Goal: Task Accomplishment & Management: Use online tool/utility

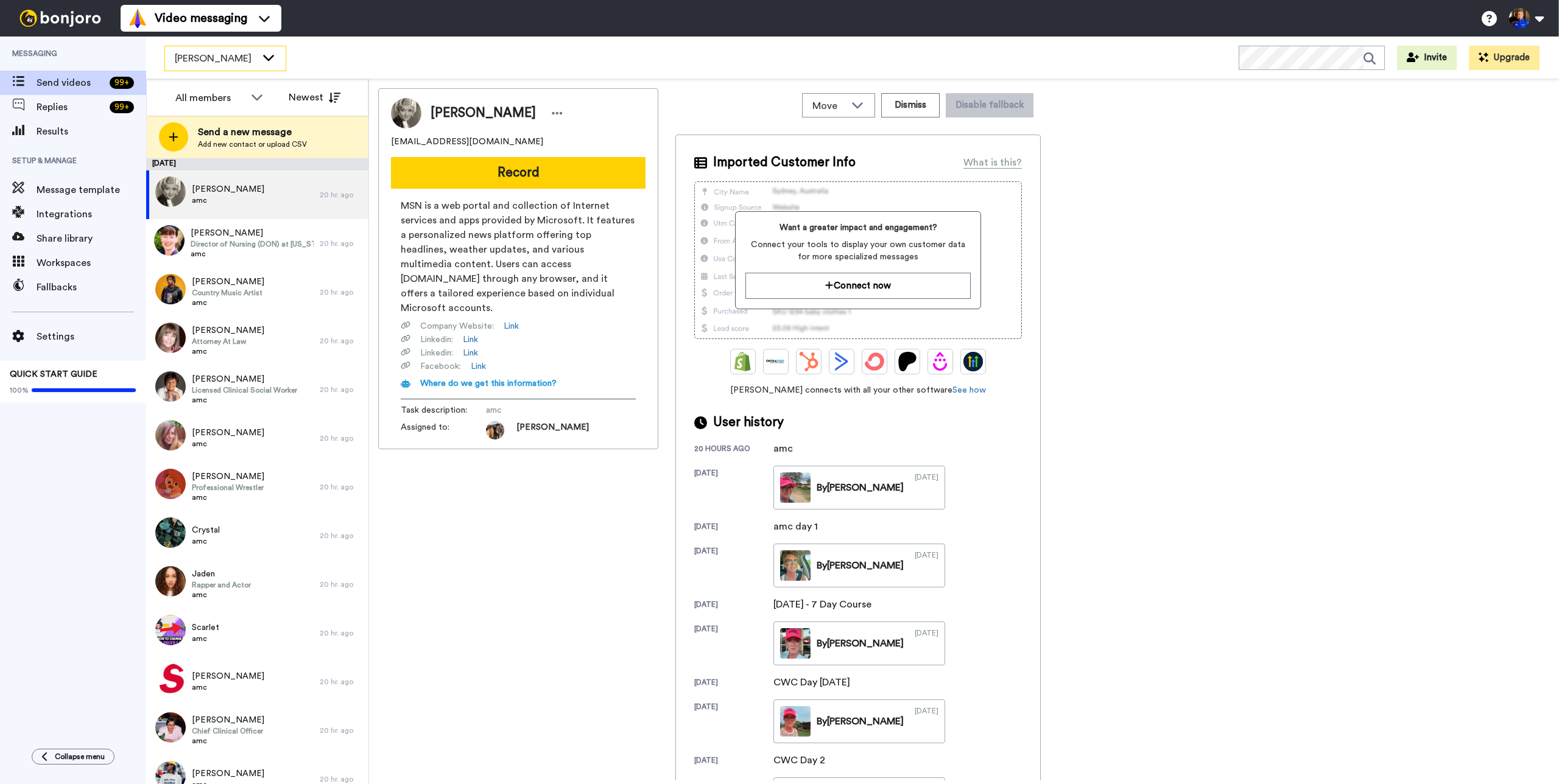
click at [250, 56] on span "[PERSON_NAME]" at bounding box center [216, 59] width 81 height 15
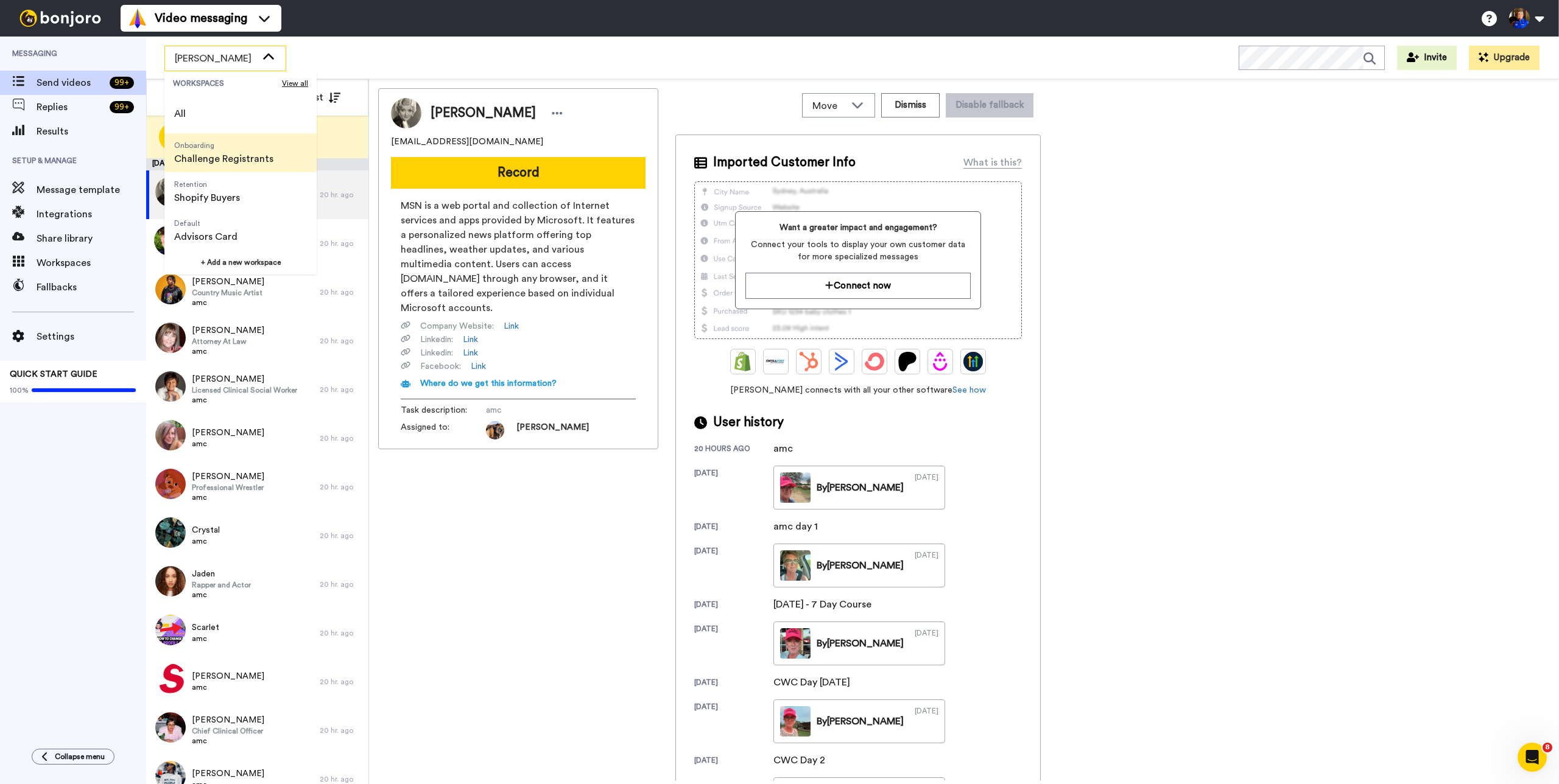
click at [239, 158] on span "Challenge Registrants" at bounding box center [224, 159] width 99 height 15
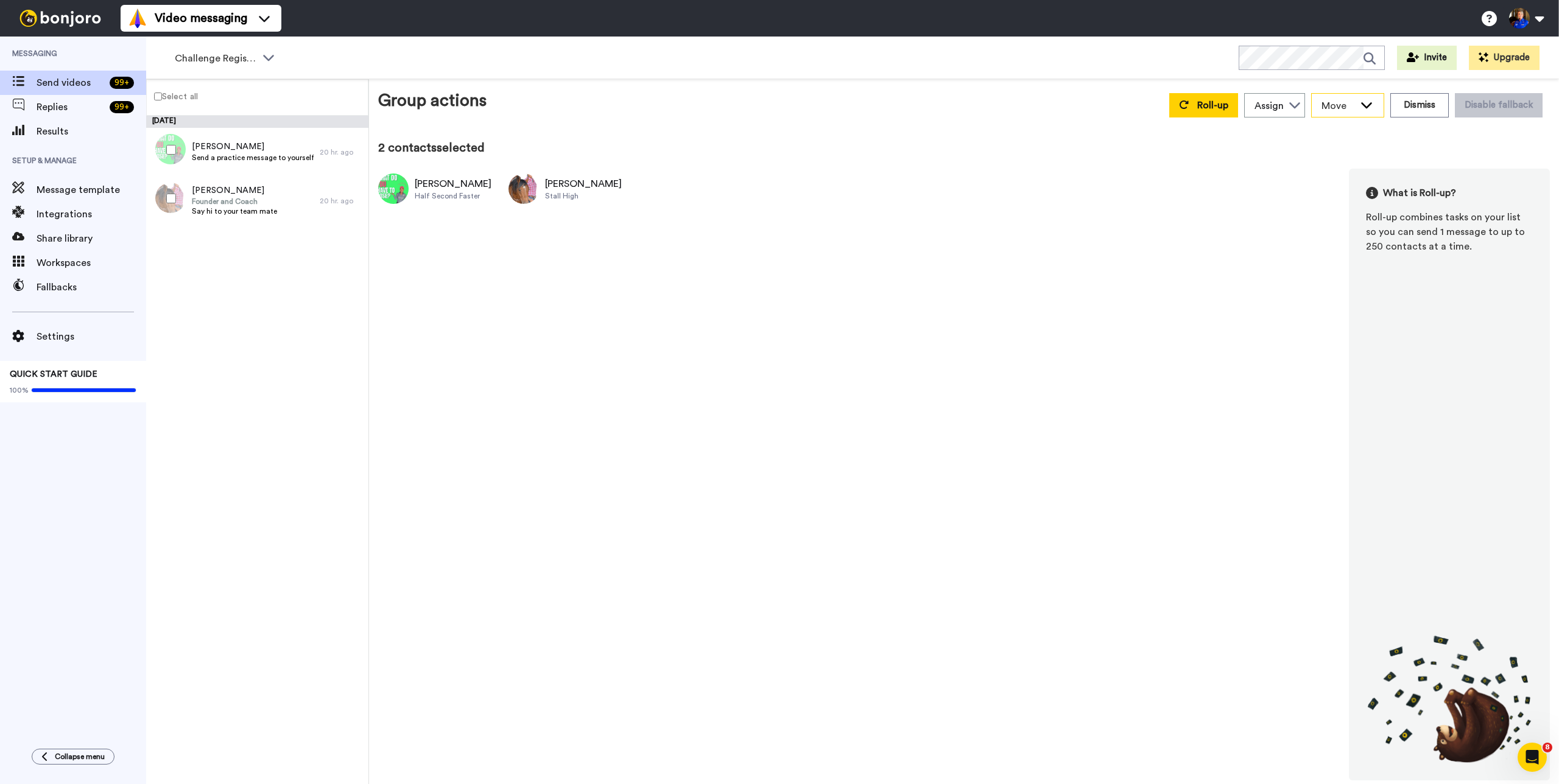
click at [1383, 108] on div "Move" at bounding box center [1348, 105] width 72 height 23
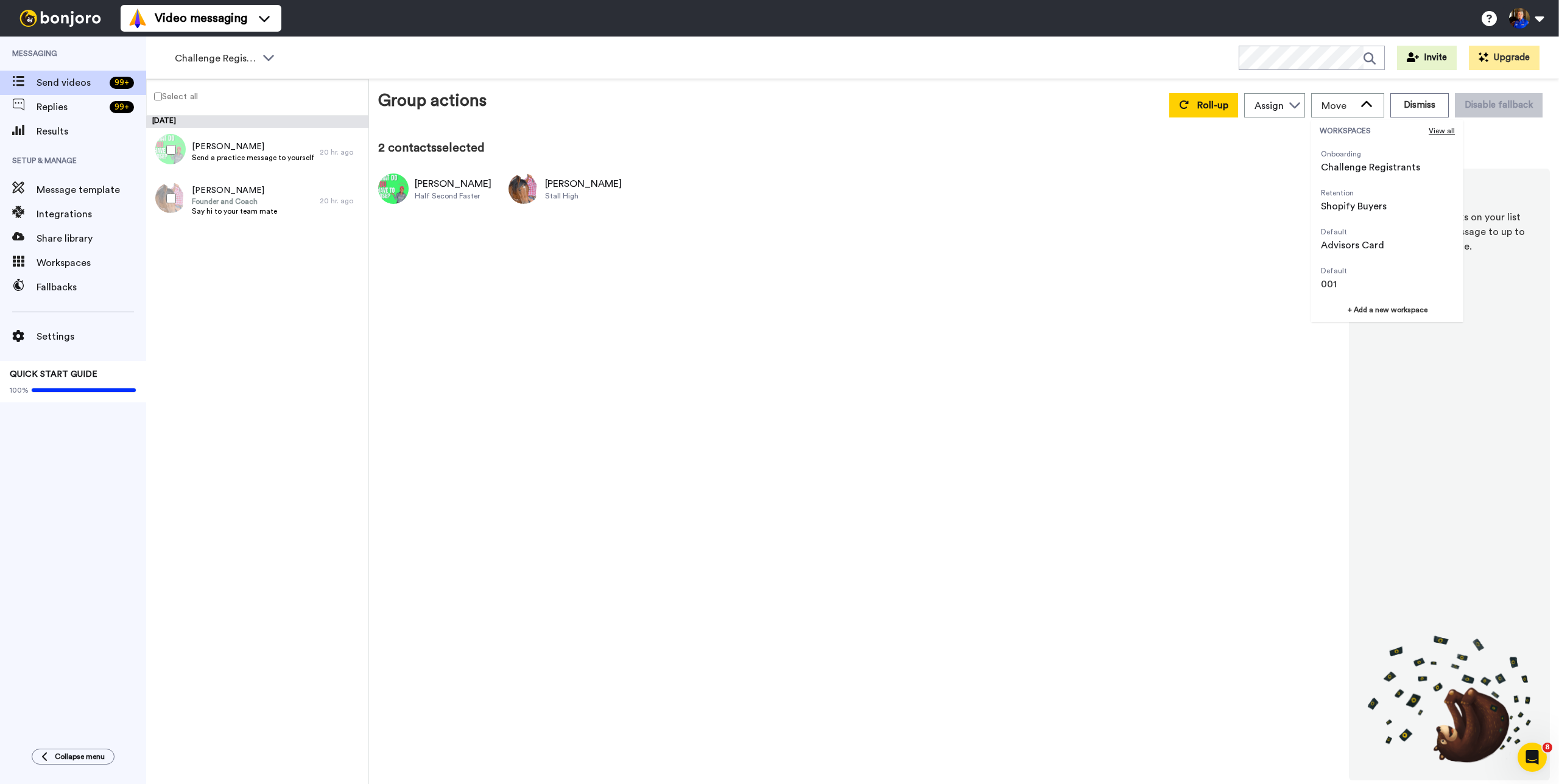
click at [1125, 239] on div "Taylor Half Second Faster Kendra Dickson Stall High What is Roll-up? Roll-up co…" at bounding box center [964, 475] width 1172 height 612
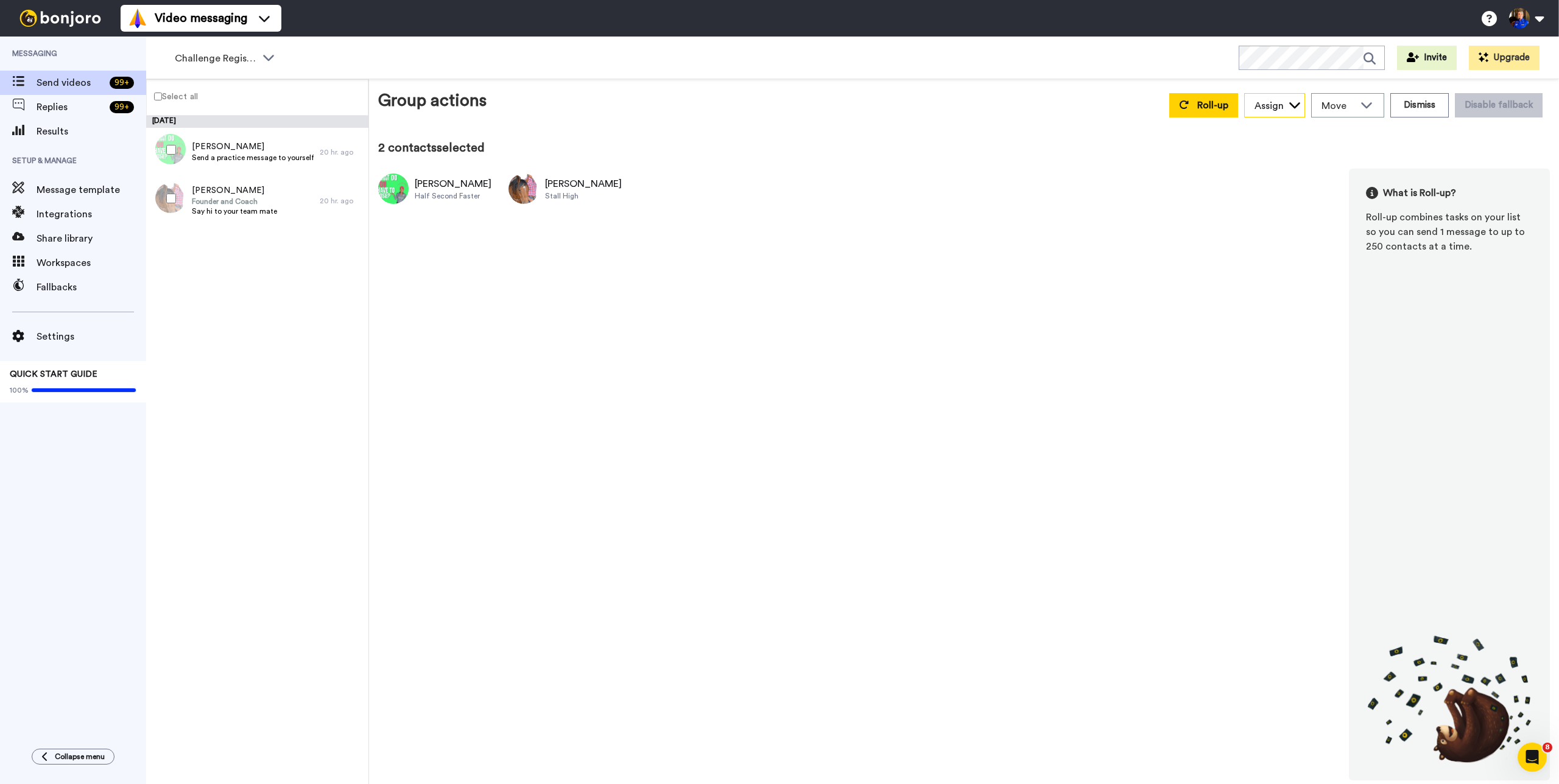
click at [1292, 105] on icon at bounding box center [1295, 105] width 12 height 12
click at [1433, 111] on button "Dismiss" at bounding box center [1419, 105] width 59 height 25
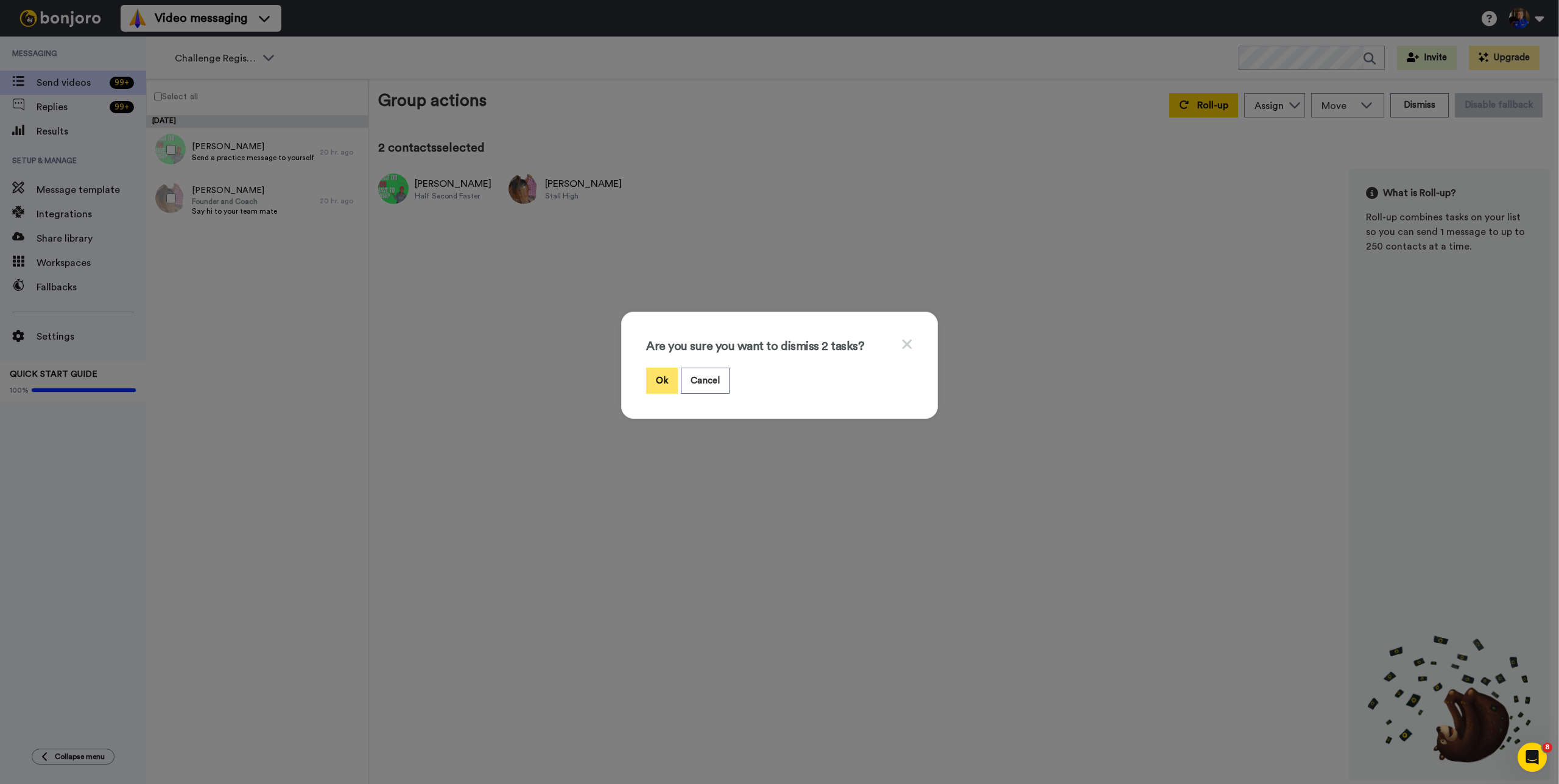
click at [660, 375] on button "Ok" at bounding box center [661, 381] width 31 height 26
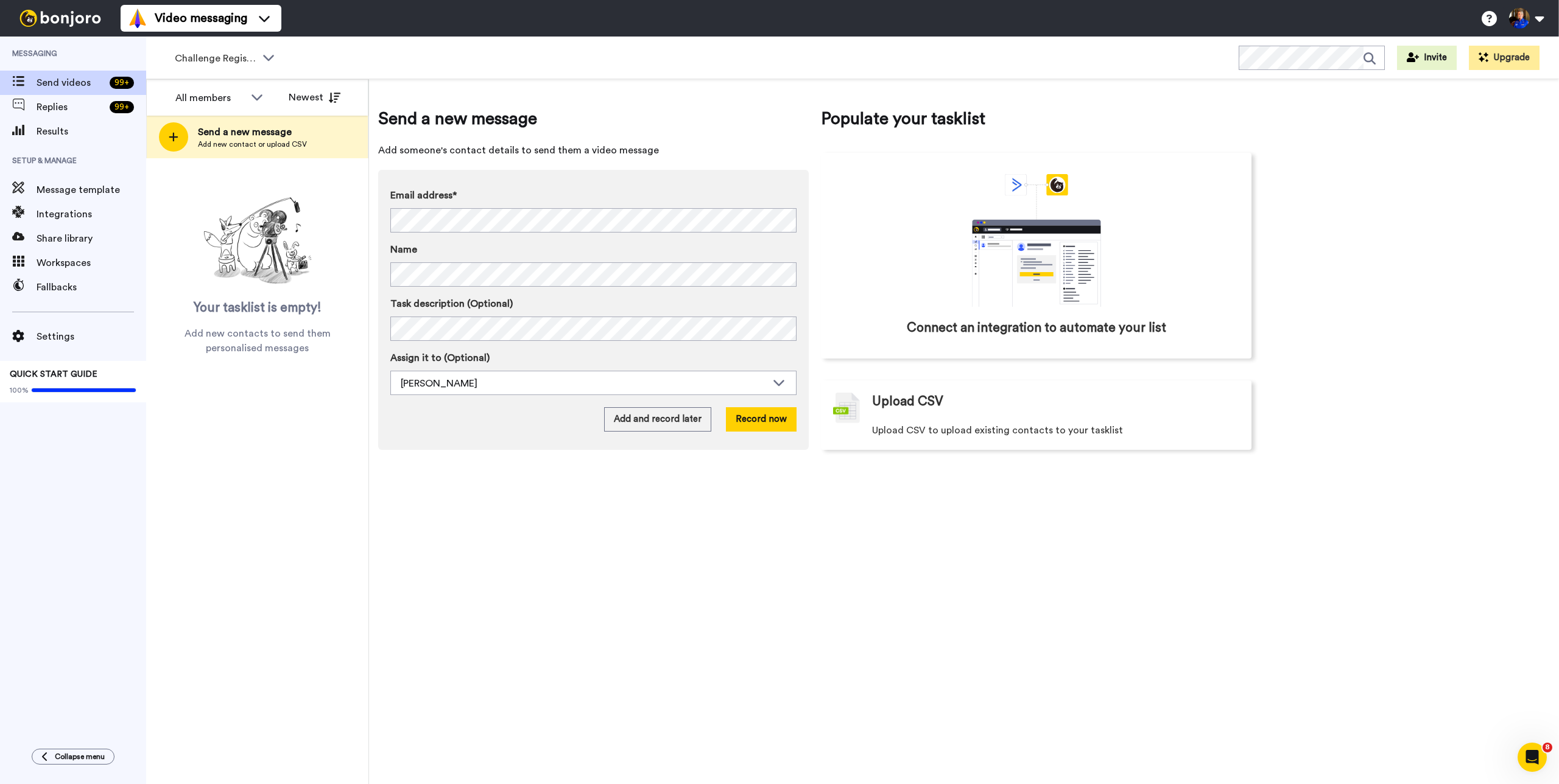
click at [242, 303] on span "Your tasklist is empty!" at bounding box center [257, 308] width 128 height 18
click at [260, 55] on div "Challenge Registrants" at bounding box center [226, 59] width 121 height 25
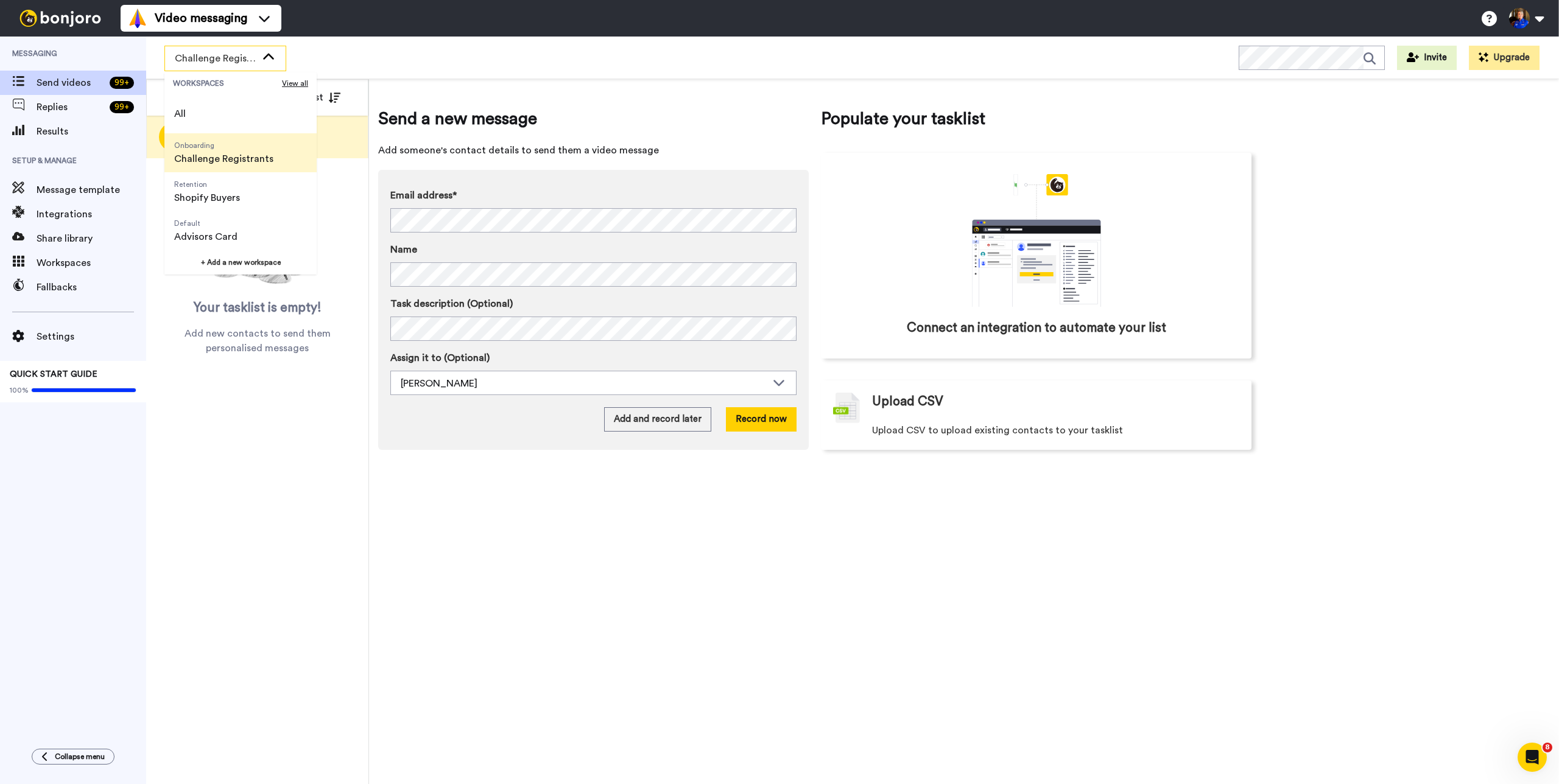
click at [252, 155] on span "Challenge Registrants" at bounding box center [224, 159] width 99 height 15
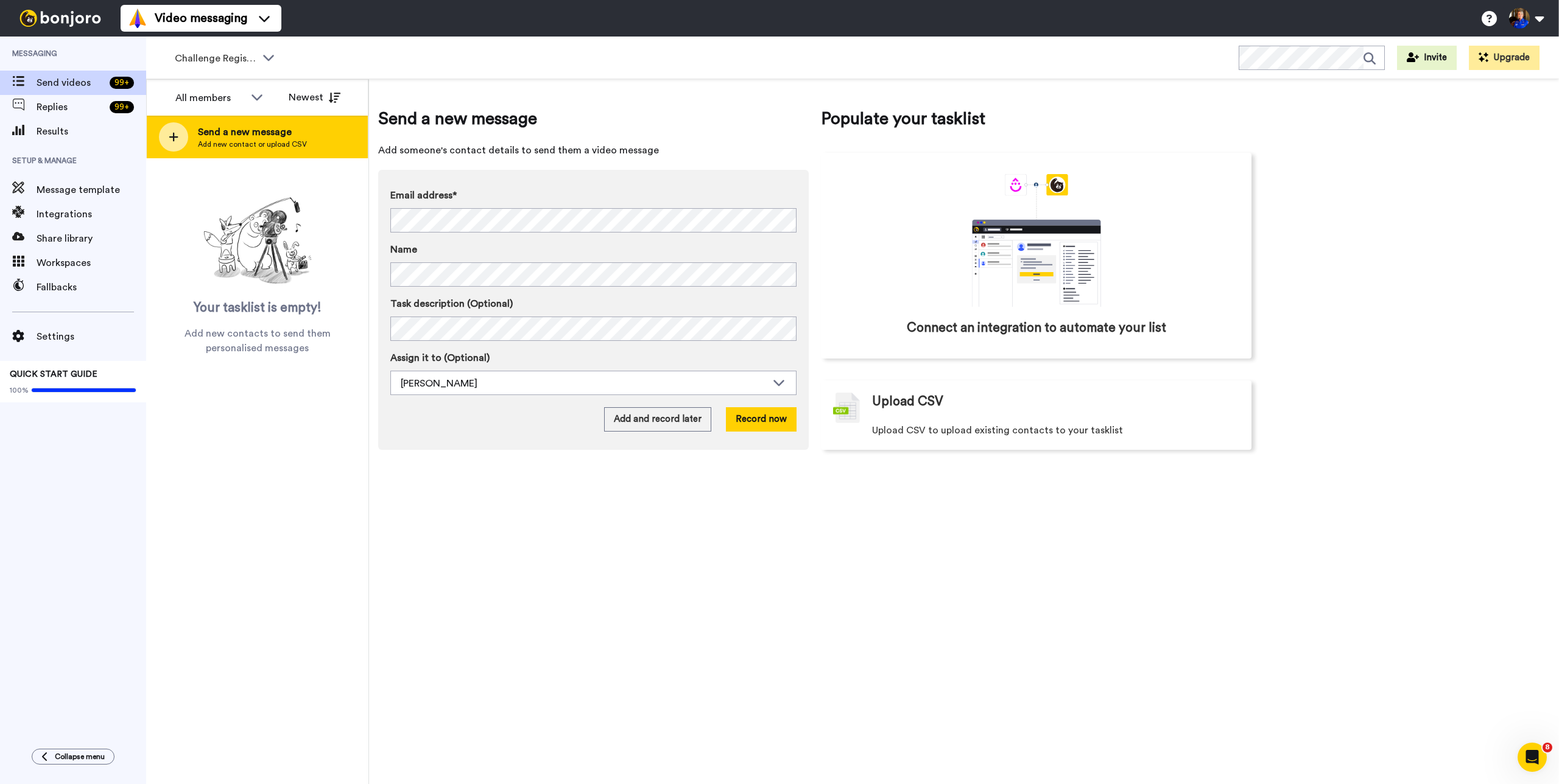
click at [235, 131] on span "Send a new message" at bounding box center [252, 133] width 109 height 15
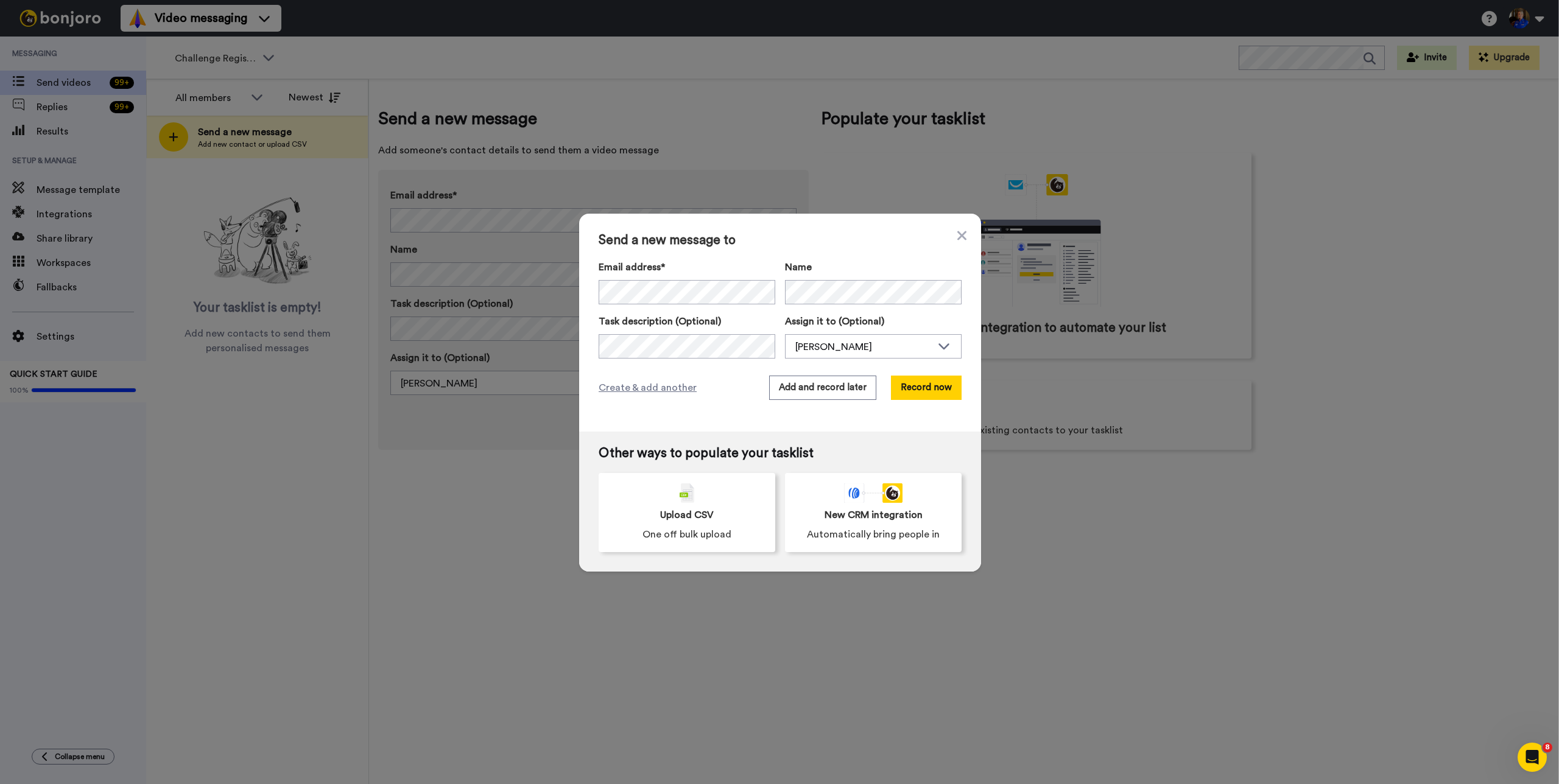
click at [327, 521] on div "Send a new message to Email address* Name Task description (Optional) Assign it…" at bounding box center [779, 392] width 1559 height 784
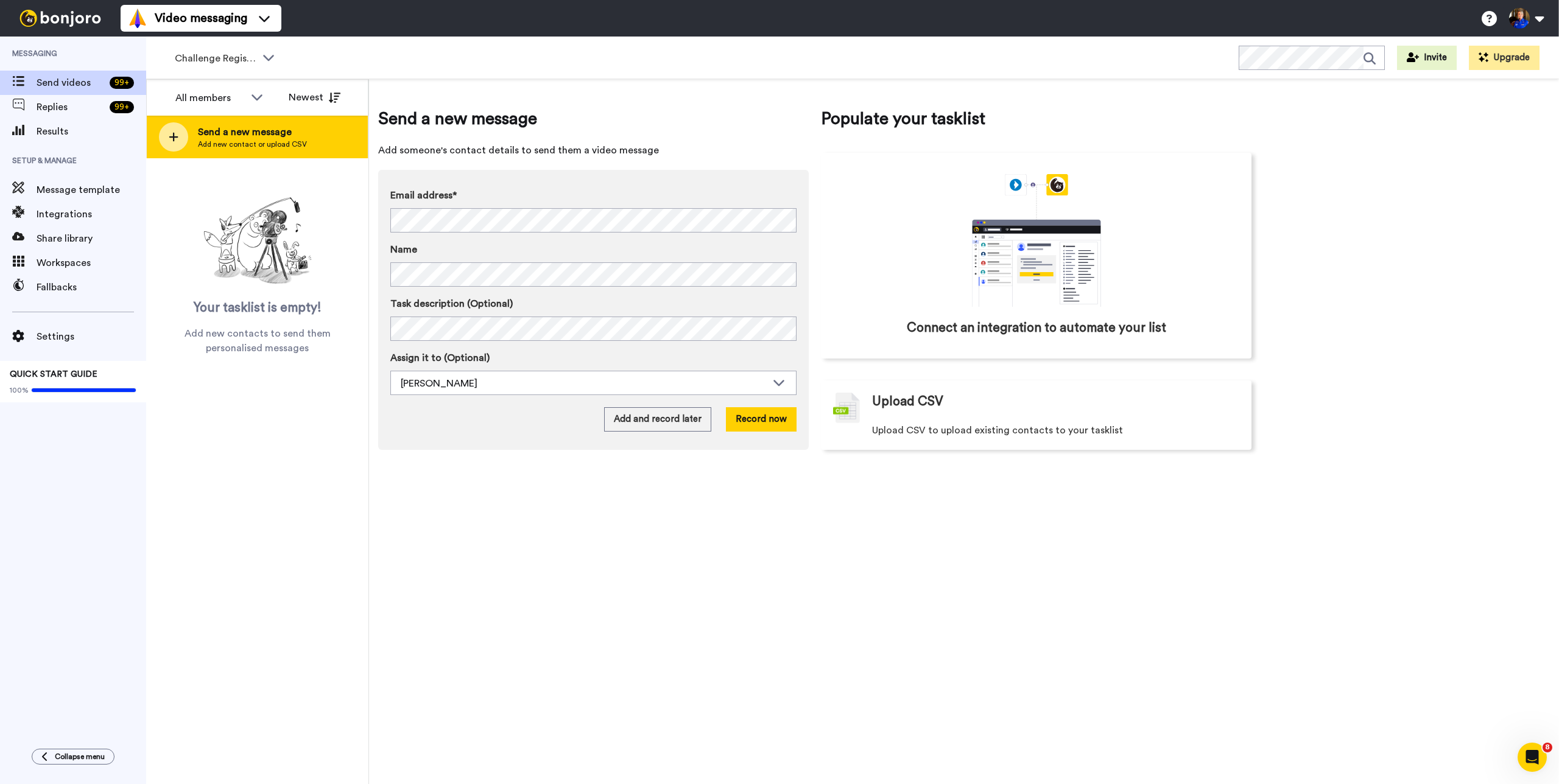
click at [254, 149] on span "Add new contact or upload CSV" at bounding box center [252, 144] width 109 height 10
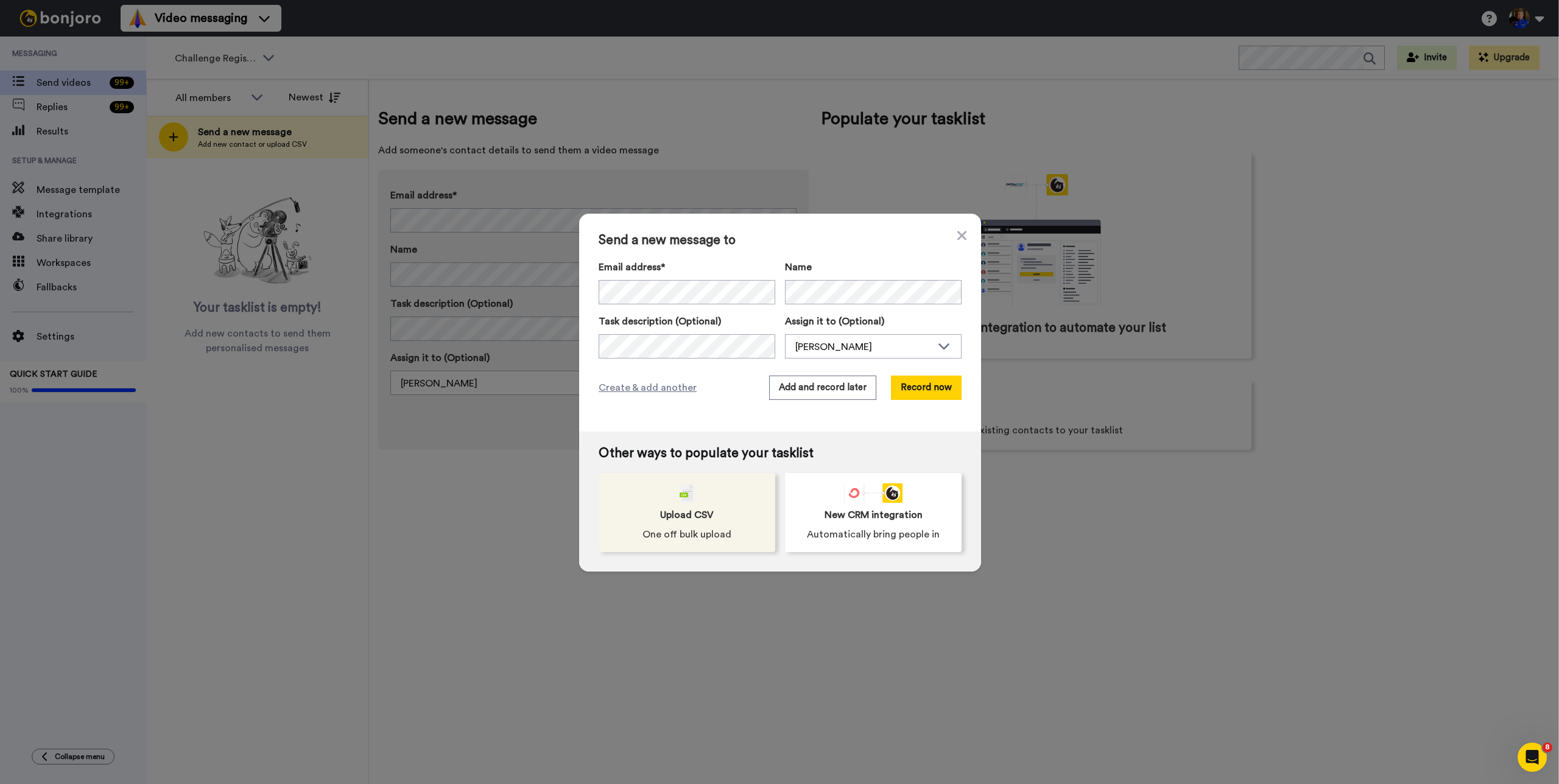
click at [700, 496] on div "Upload CSV One off bulk upload" at bounding box center [687, 513] width 176 height 79
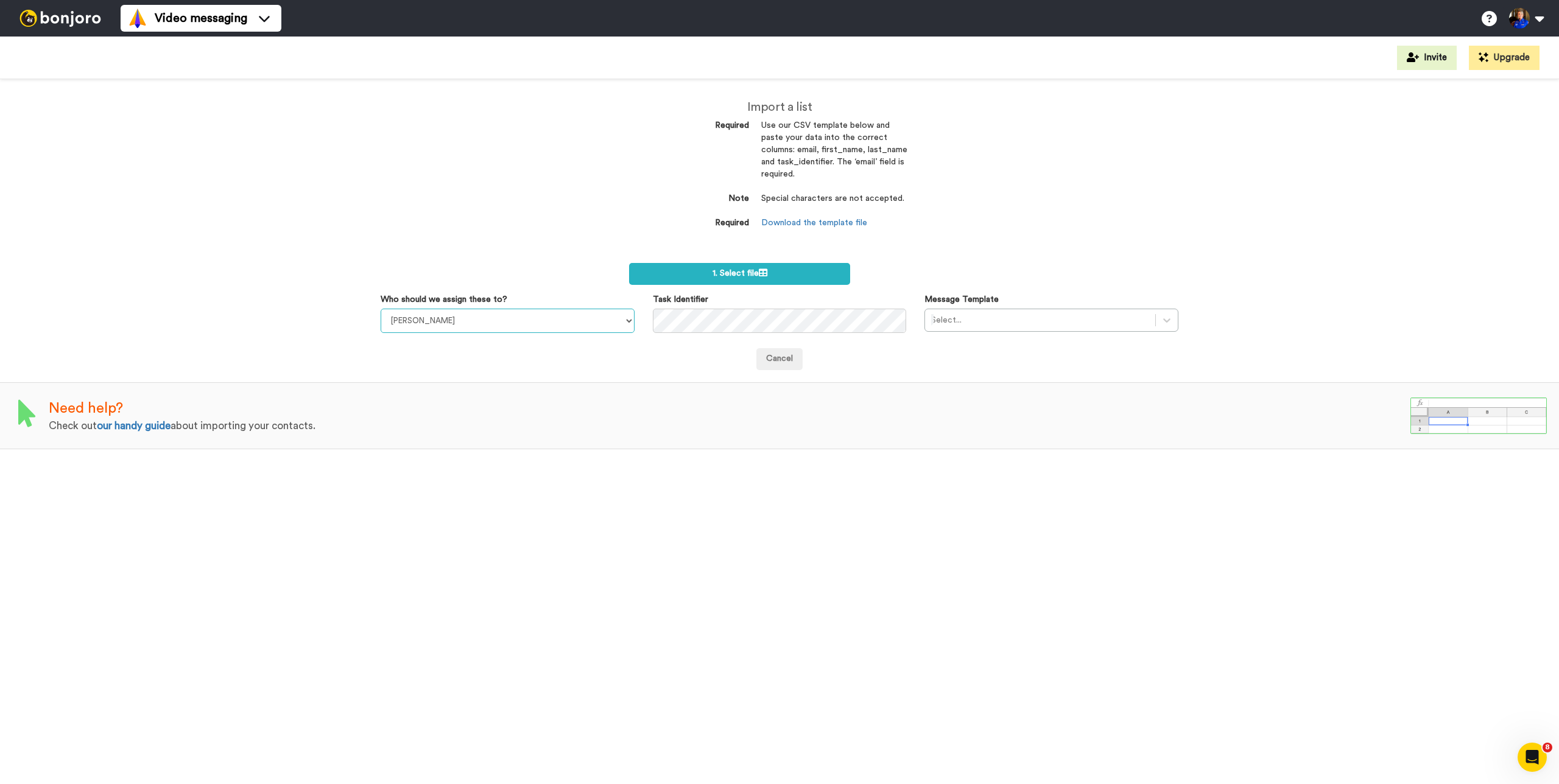
click at [586, 327] on select "Taylor Klump Kelli Crowley Kendra Dickson Brooke Thomas" at bounding box center [507, 321] width 254 height 25
select select "a9f58802-db57-4e71-ac43-b2f844e60d2a"
click at [380, 309] on select "[PERSON_NAME] [PERSON_NAME] [PERSON_NAME] [PERSON_NAME]" at bounding box center [507, 321] width 254 height 25
click at [989, 325] on div at bounding box center [1040, 321] width 218 height 15
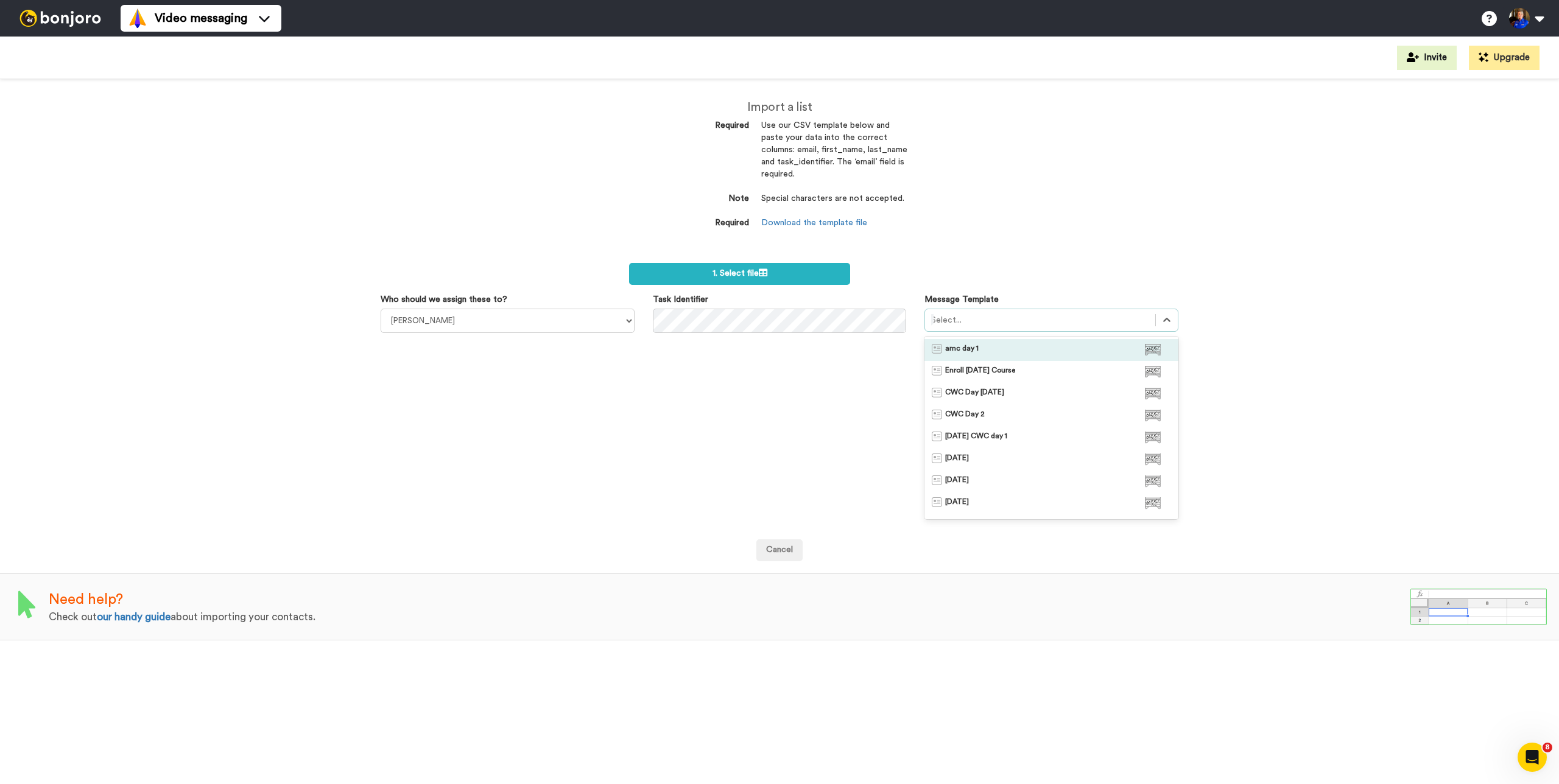
click at [996, 348] on div "amc day 1" at bounding box center [1051, 350] width 239 height 12
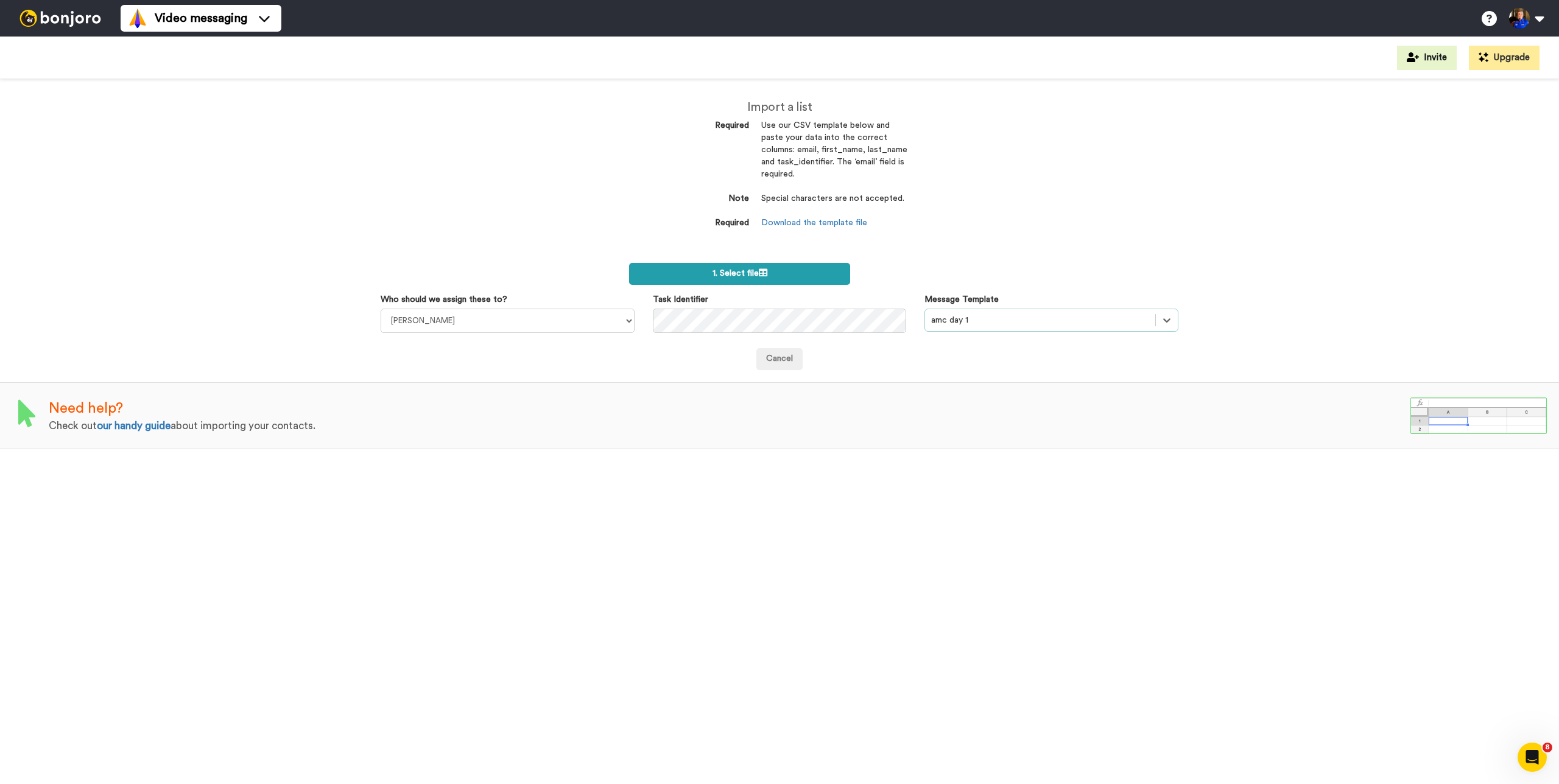
click at [796, 281] on label "1. Select file" at bounding box center [739, 274] width 221 height 22
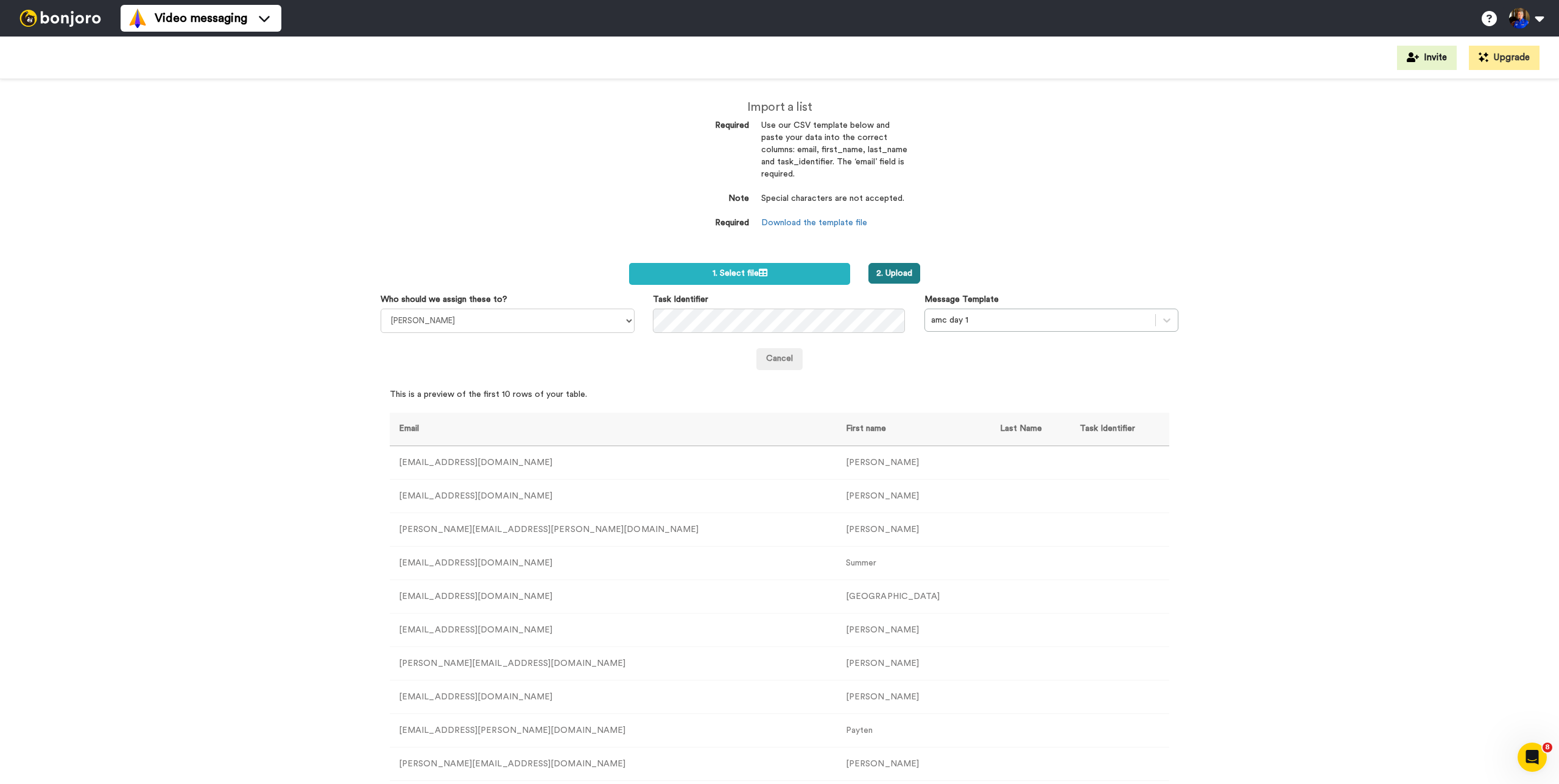
click at [901, 272] on button "2. Upload" at bounding box center [894, 274] width 52 height 21
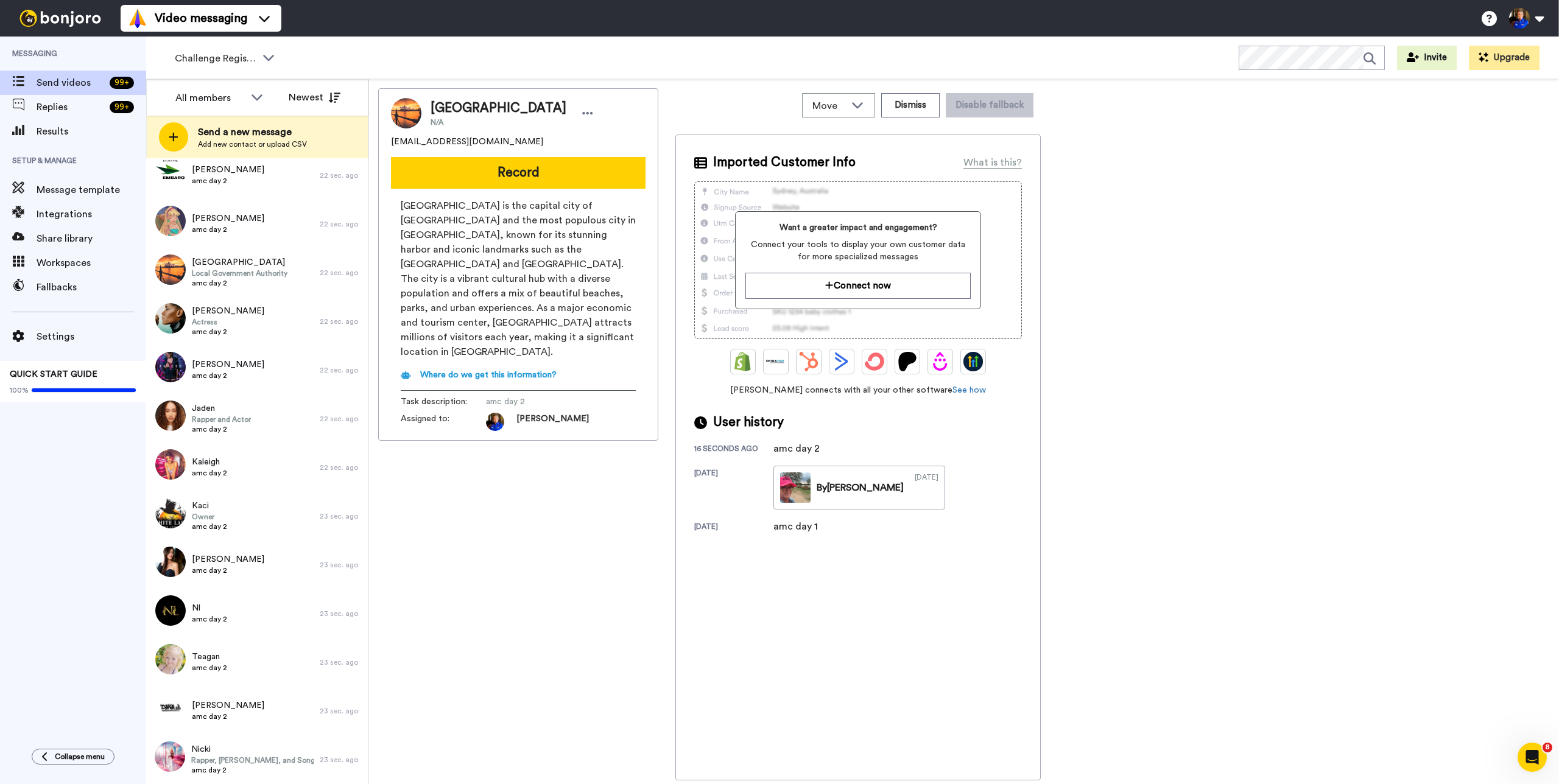
scroll to position [9079, 0]
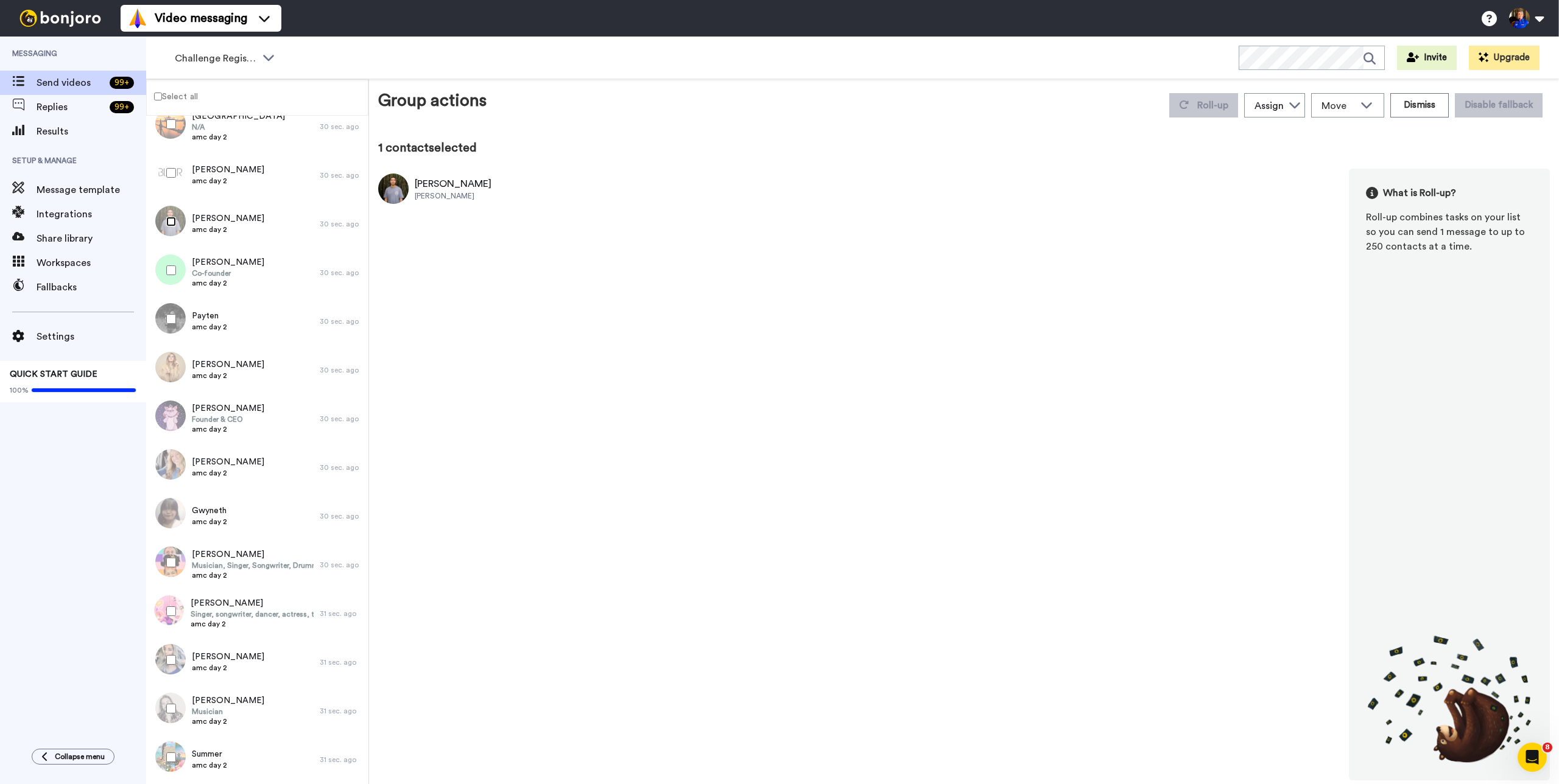
scroll to position [9036, 0]
click at [179, 98] on label "Select all" at bounding box center [172, 96] width 51 height 15
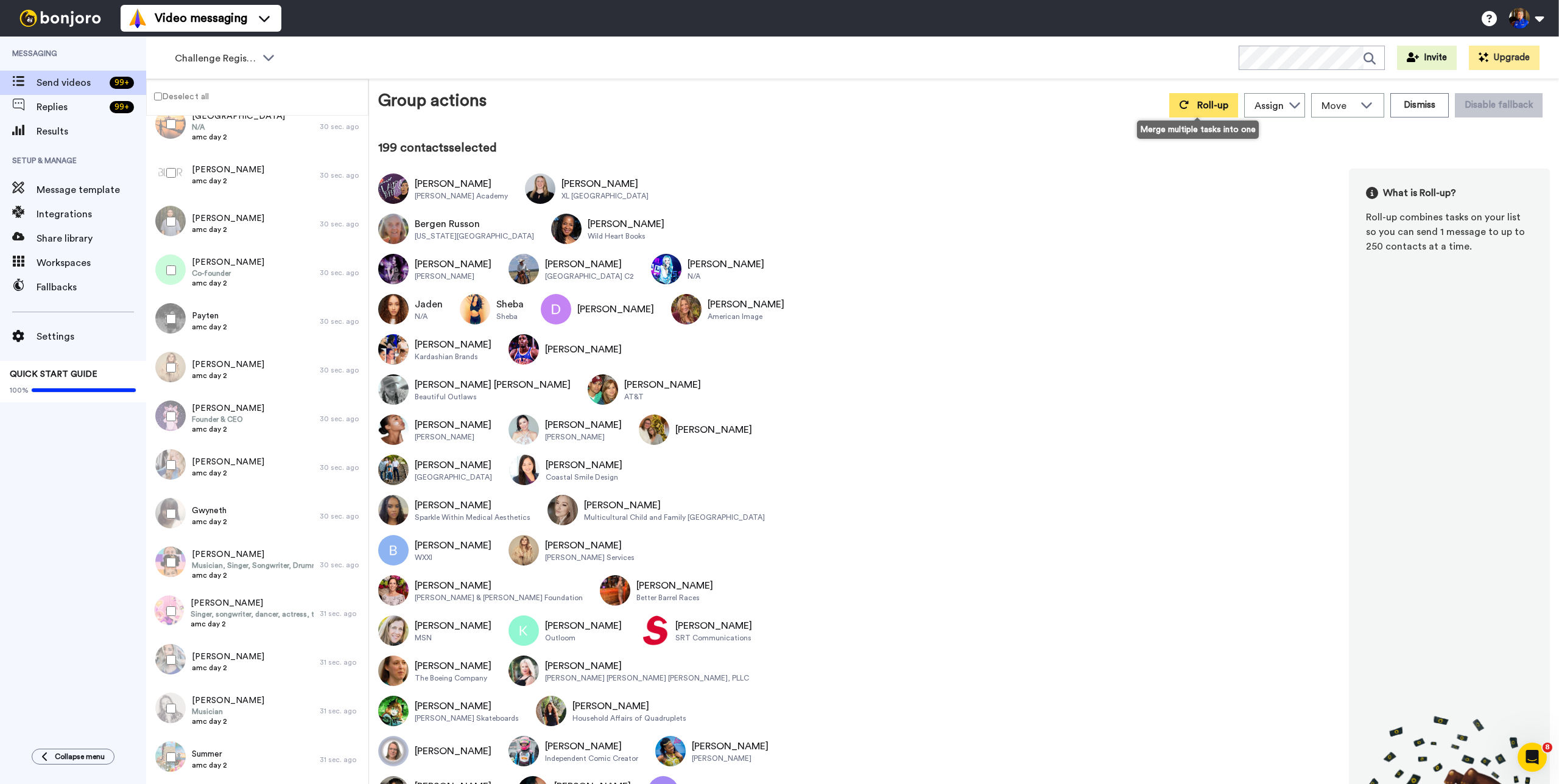
click at [1189, 104] on button "Roll-up" at bounding box center [1204, 105] width 69 height 25
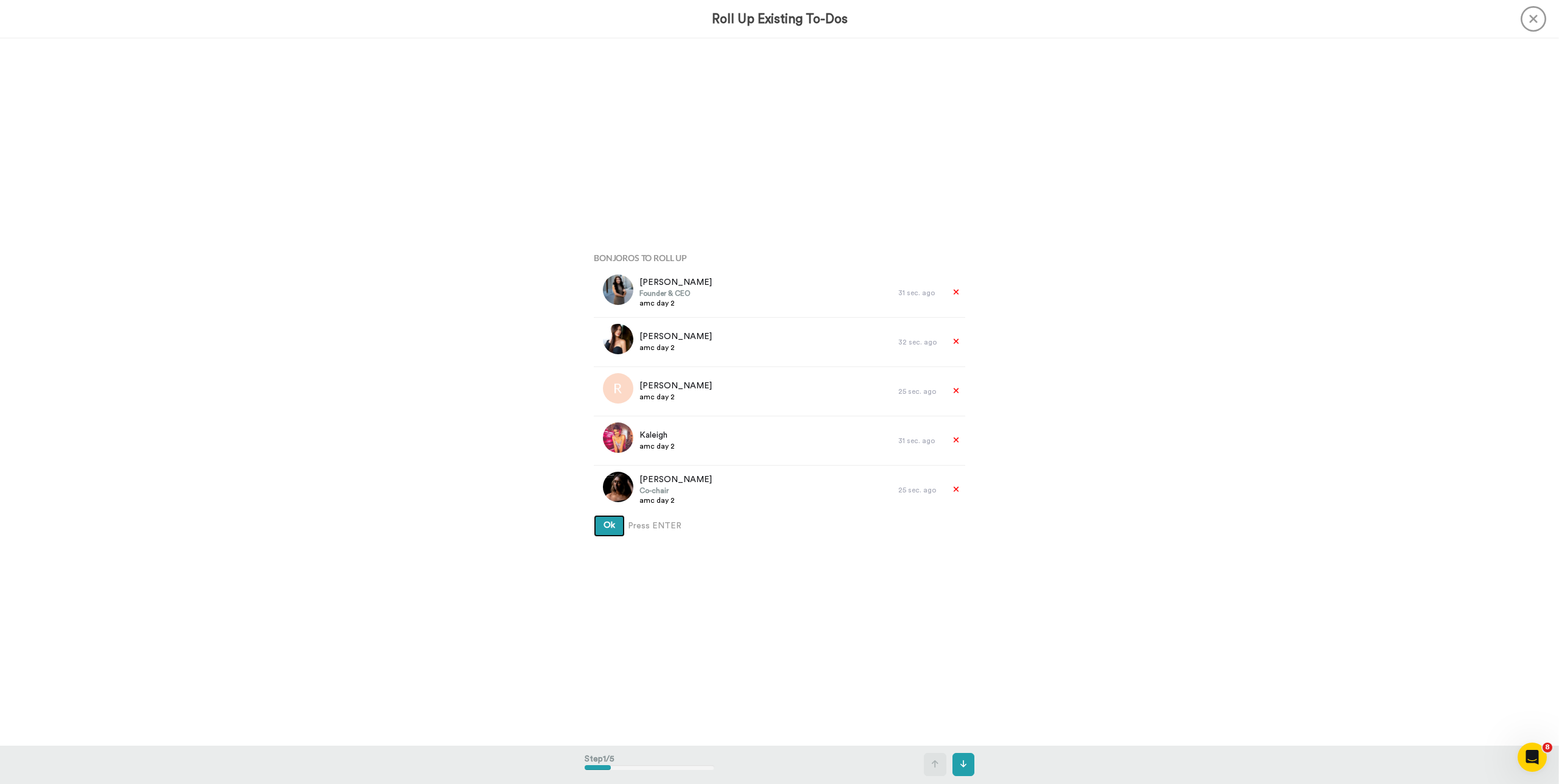
click at [594, 515] on button "Ok" at bounding box center [609, 526] width 31 height 22
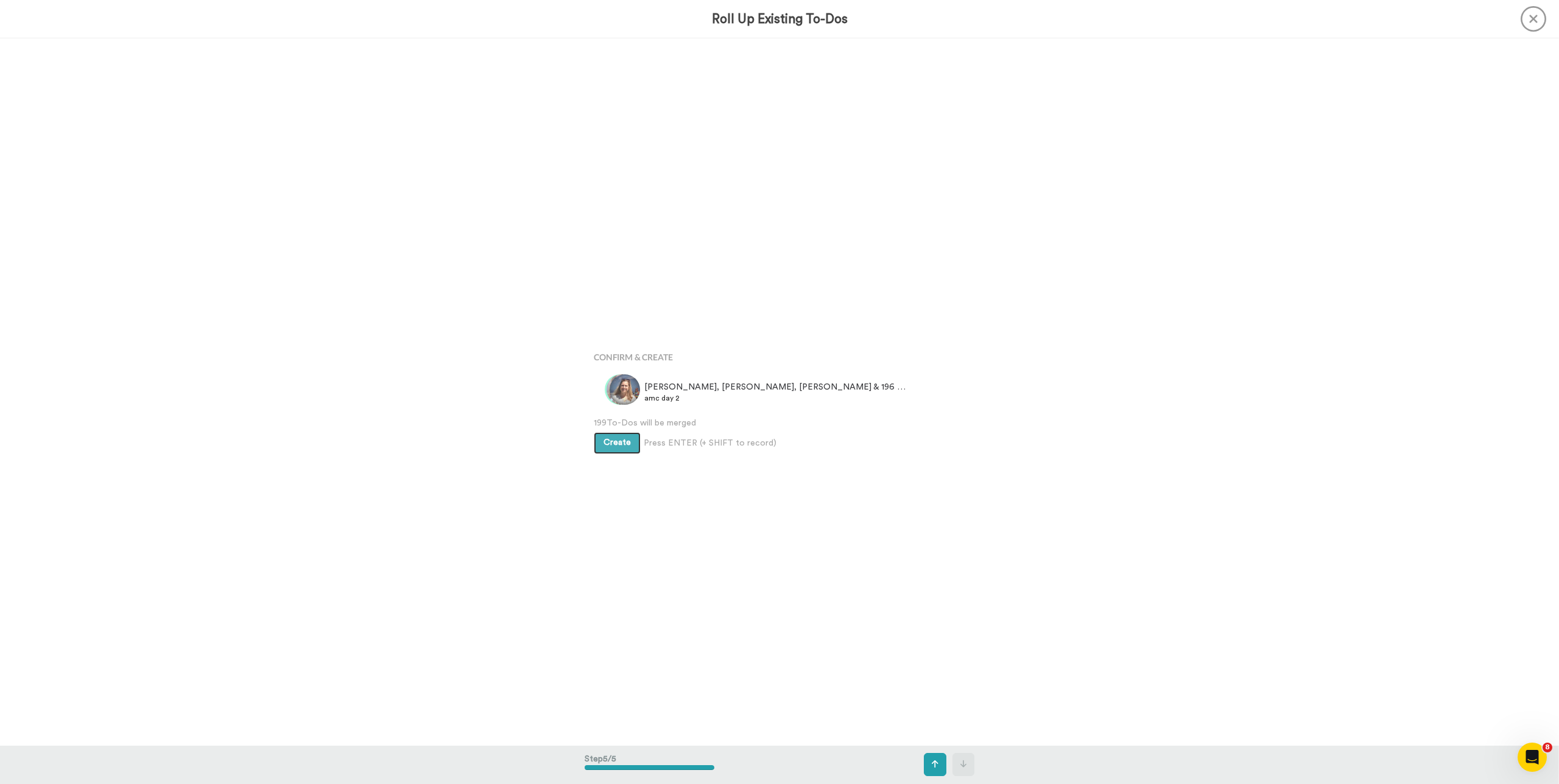
scroll to position [2828, 0]
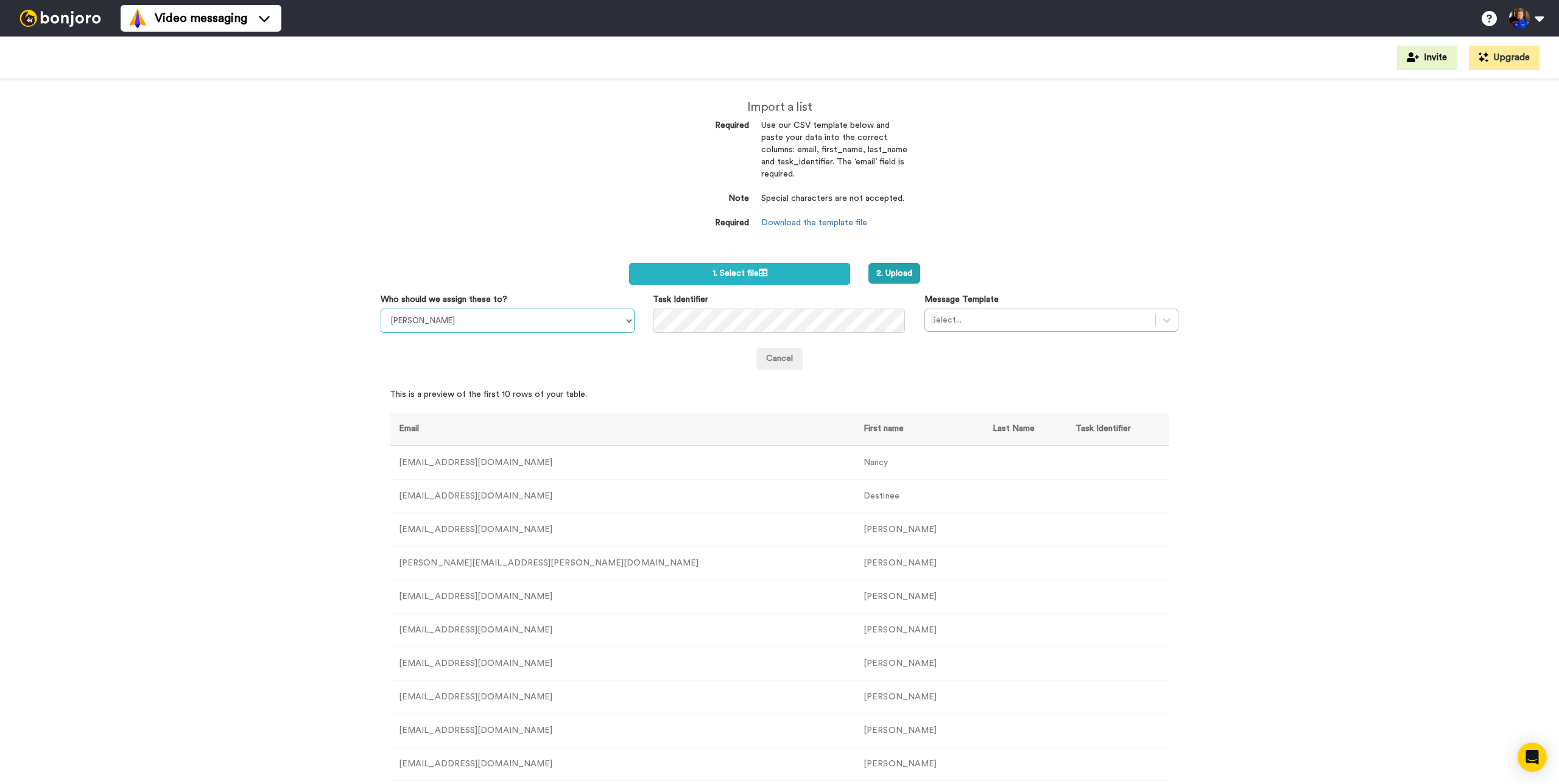
click at [536, 311] on select "[PERSON_NAME] [PERSON_NAME] [PERSON_NAME] [PERSON_NAME]" at bounding box center [507, 321] width 254 height 25
select select "a9f58802-db57-4e71-ac43-b2f844e60d2a"
click at [380, 309] on select "[PERSON_NAME] [PERSON_NAME] [PERSON_NAME] [PERSON_NAME]" at bounding box center [507, 321] width 254 height 25
click at [1062, 324] on div at bounding box center [1040, 321] width 218 height 15
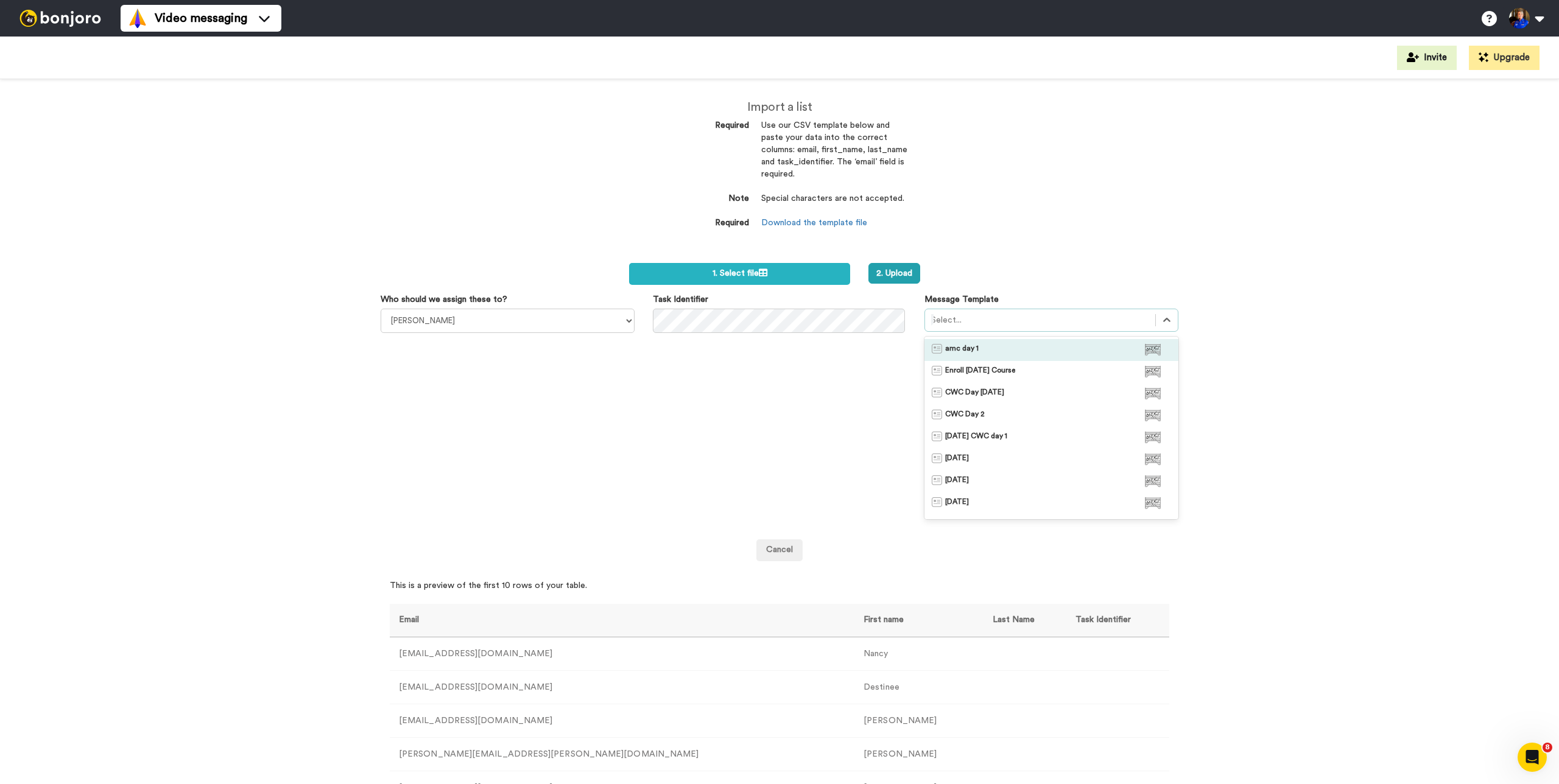
click at [1002, 349] on div "amc day 1" at bounding box center [1051, 350] width 239 height 12
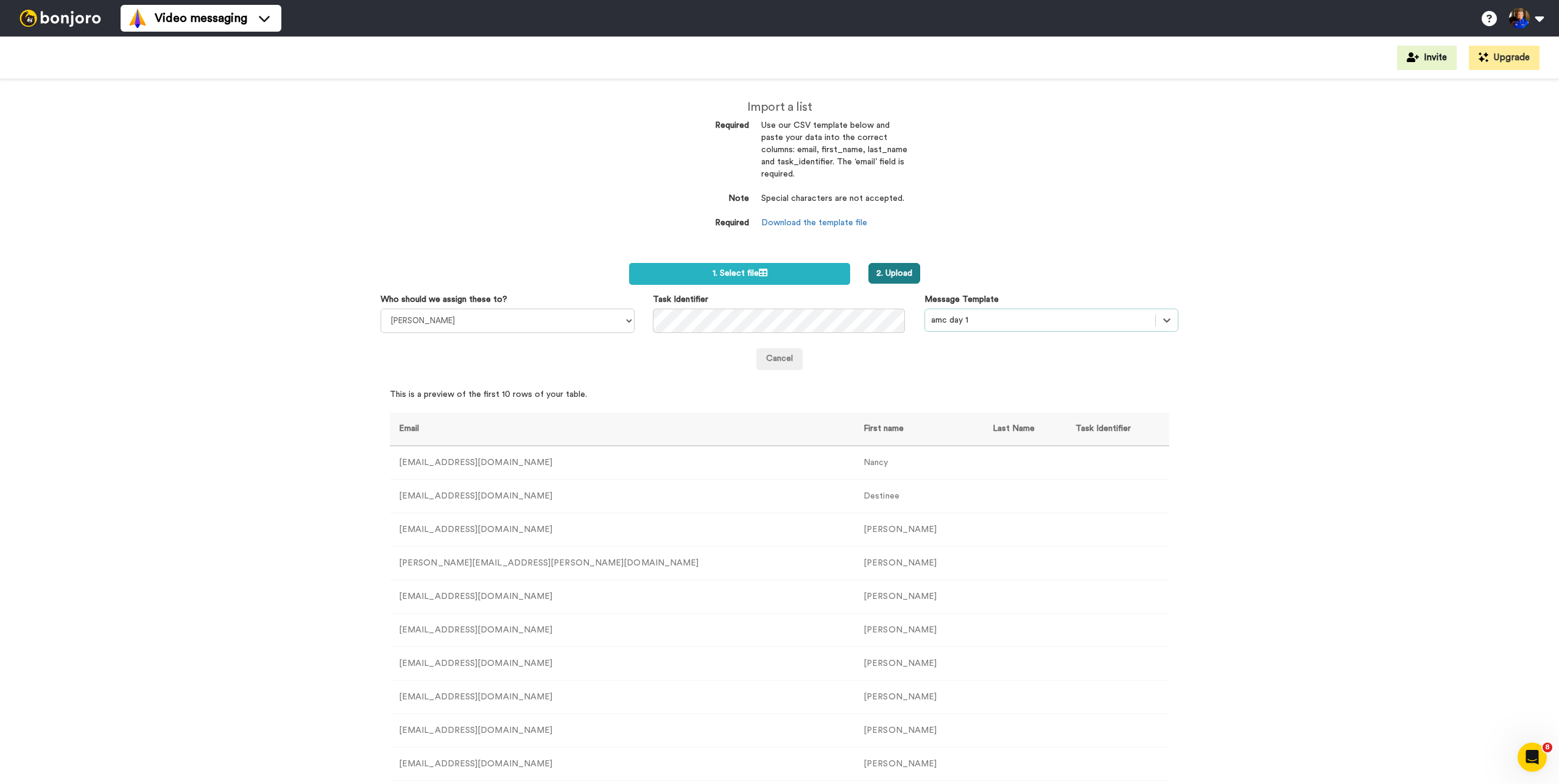
click at [905, 271] on button "2. Upload" at bounding box center [894, 274] width 52 height 21
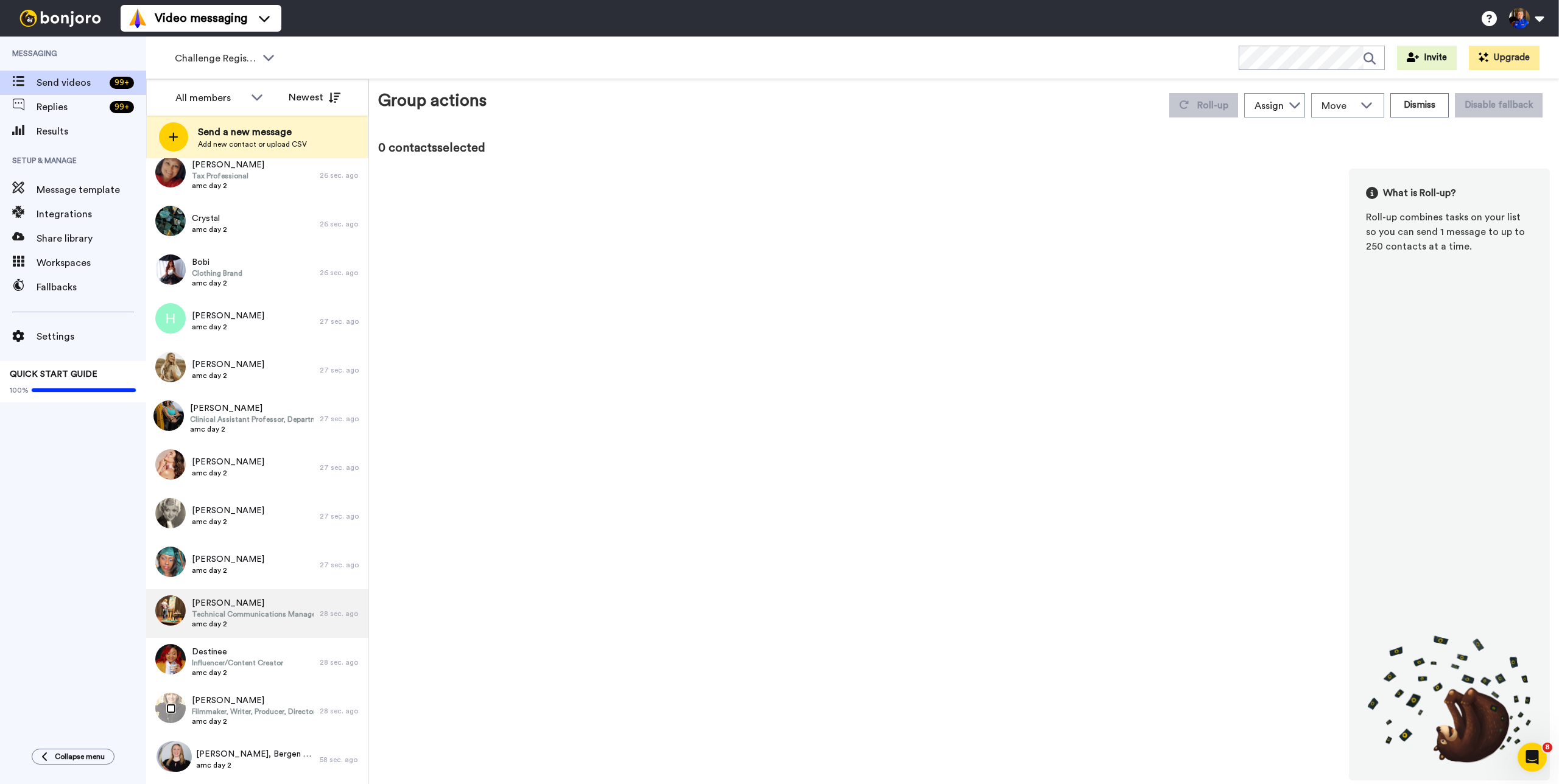
scroll to position [2169, 0]
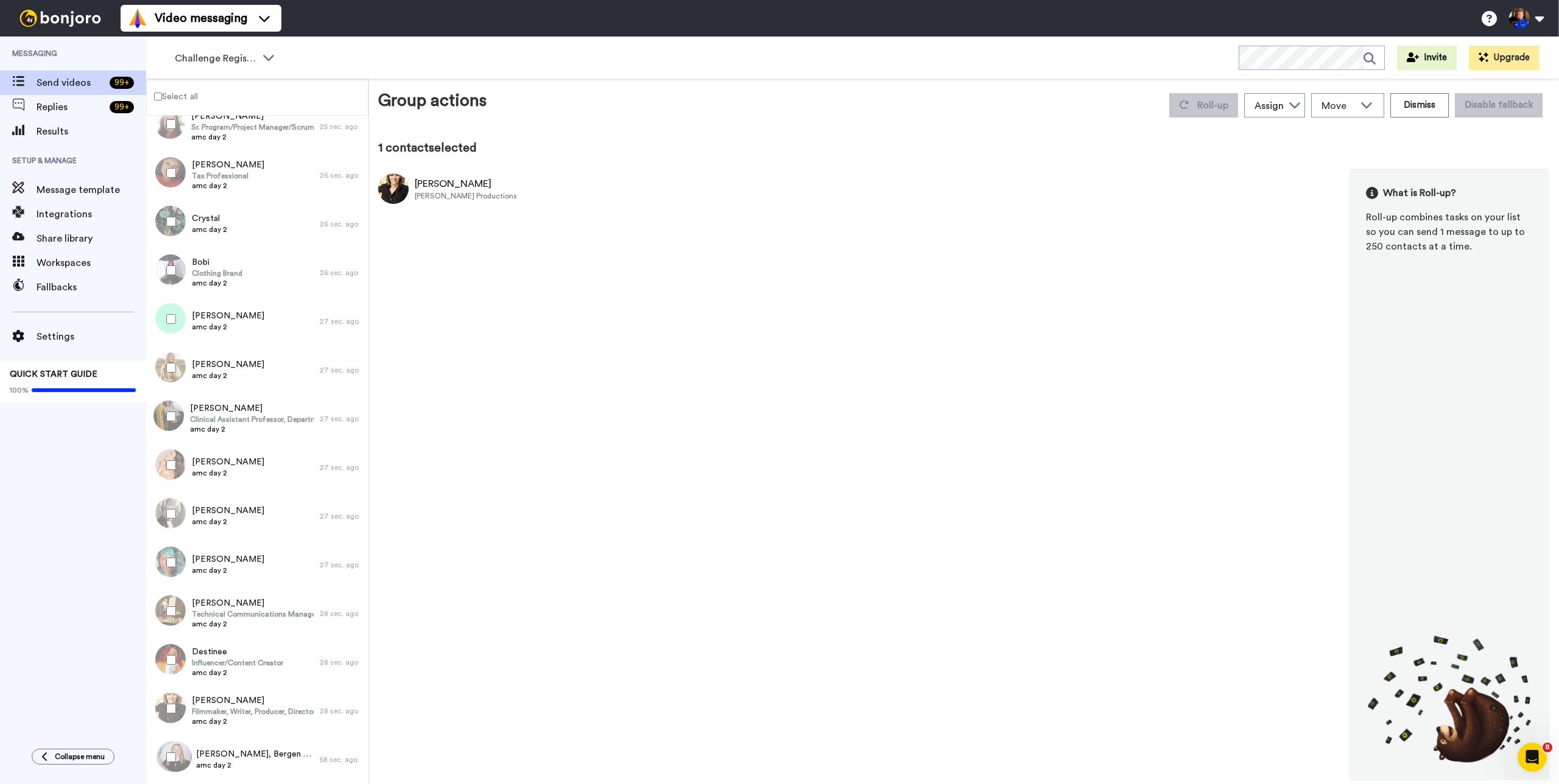
click at [189, 96] on label "Select all" at bounding box center [172, 96] width 51 height 15
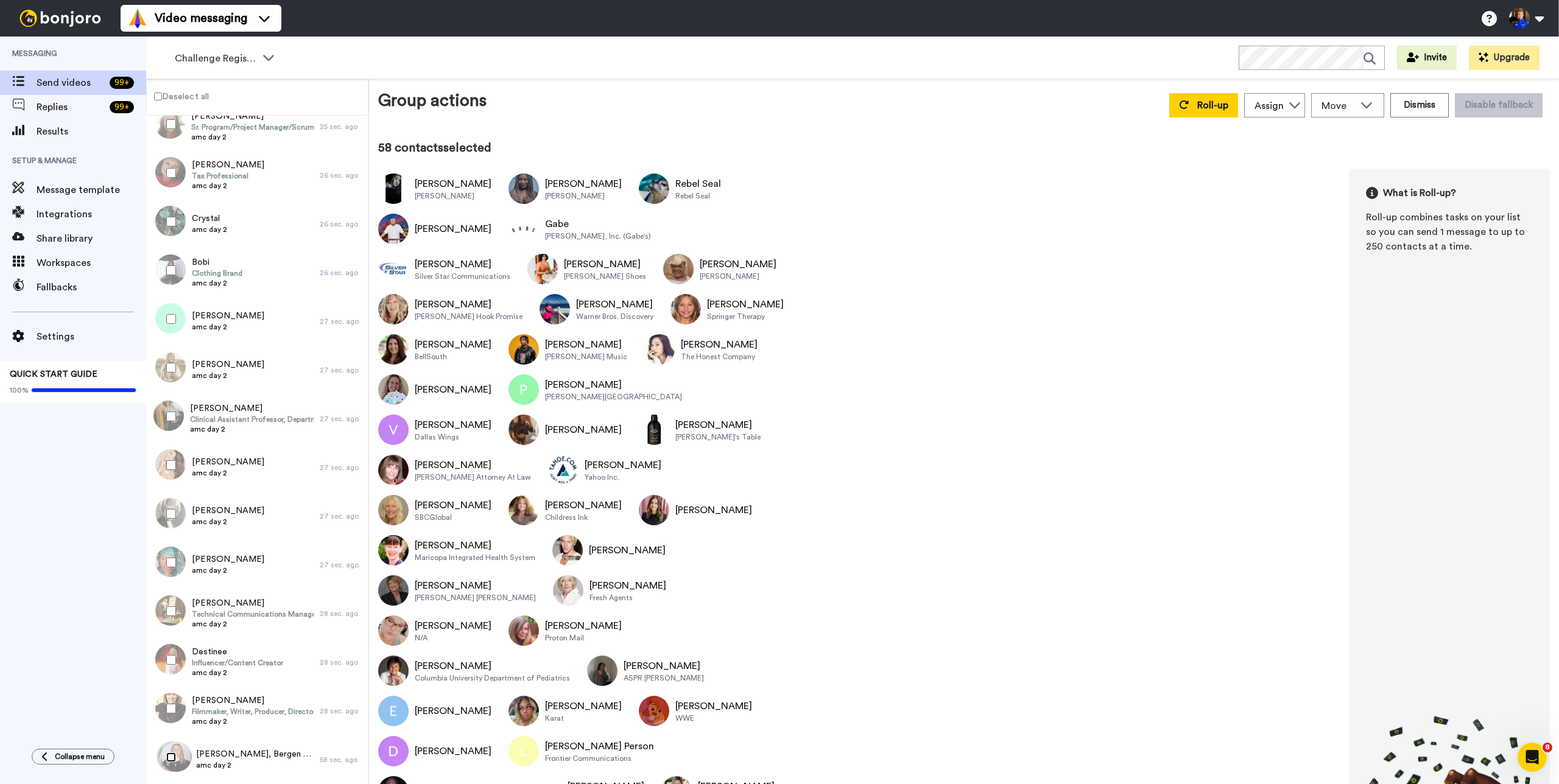
click at [168, 762] on div at bounding box center [168, 757] width 44 height 43
click at [1187, 107] on button "Roll-up" at bounding box center [1204, 105] width 69 height 25
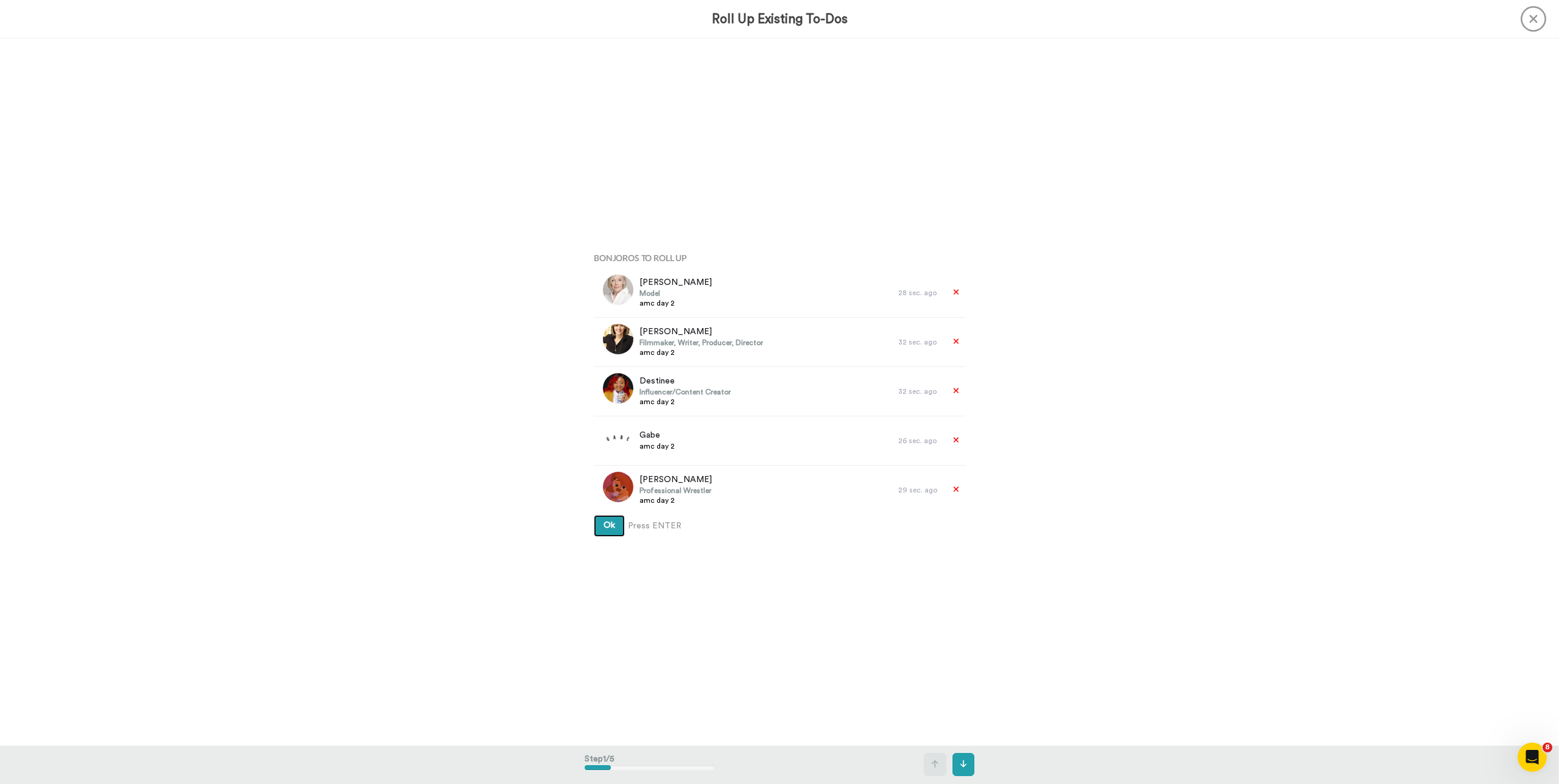
click at [594, 515] on button "Ok" at bounding box center [609, 526] width 31 height 22
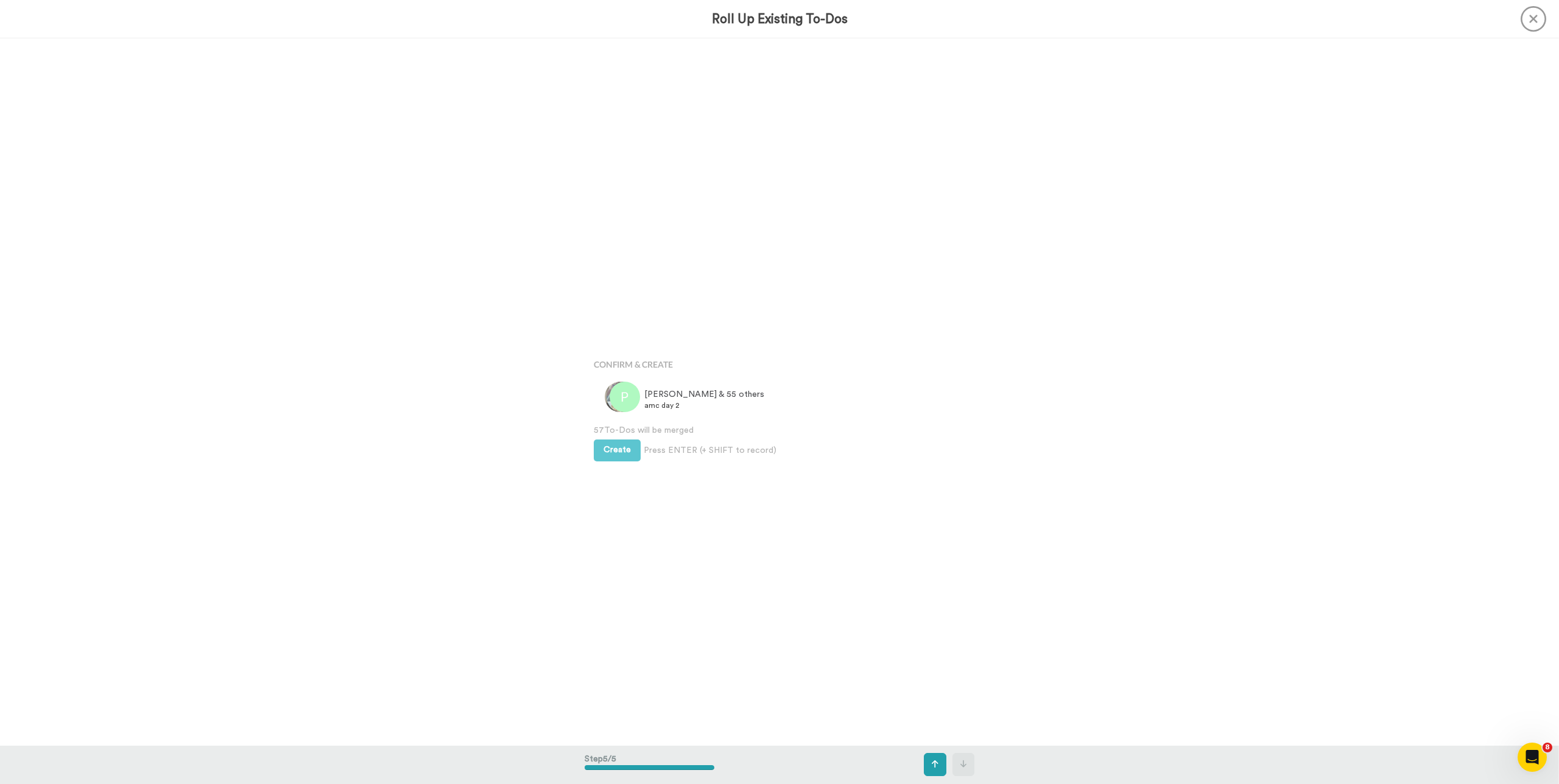
scroll to position [2828, 0]
click at [997, 267] on div "Bonjoros To Roll Up Barbara Appleton Model amc day 2 28 sec. ago Nancy Meyer Fi…" at bounding box center [779, 392] width 1559 height 708
